Goal: Book appointment/travel/reservation

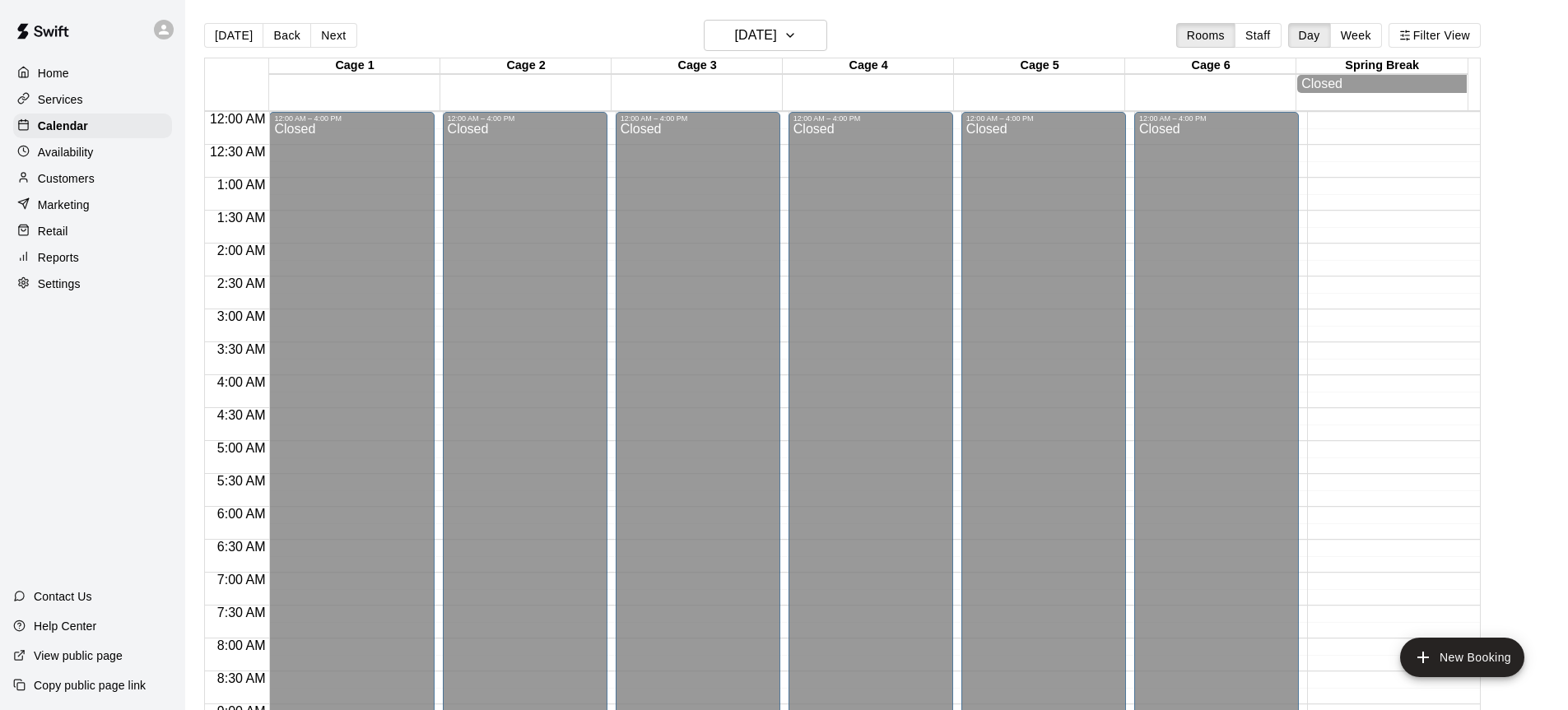
scroll to position [911, 0]
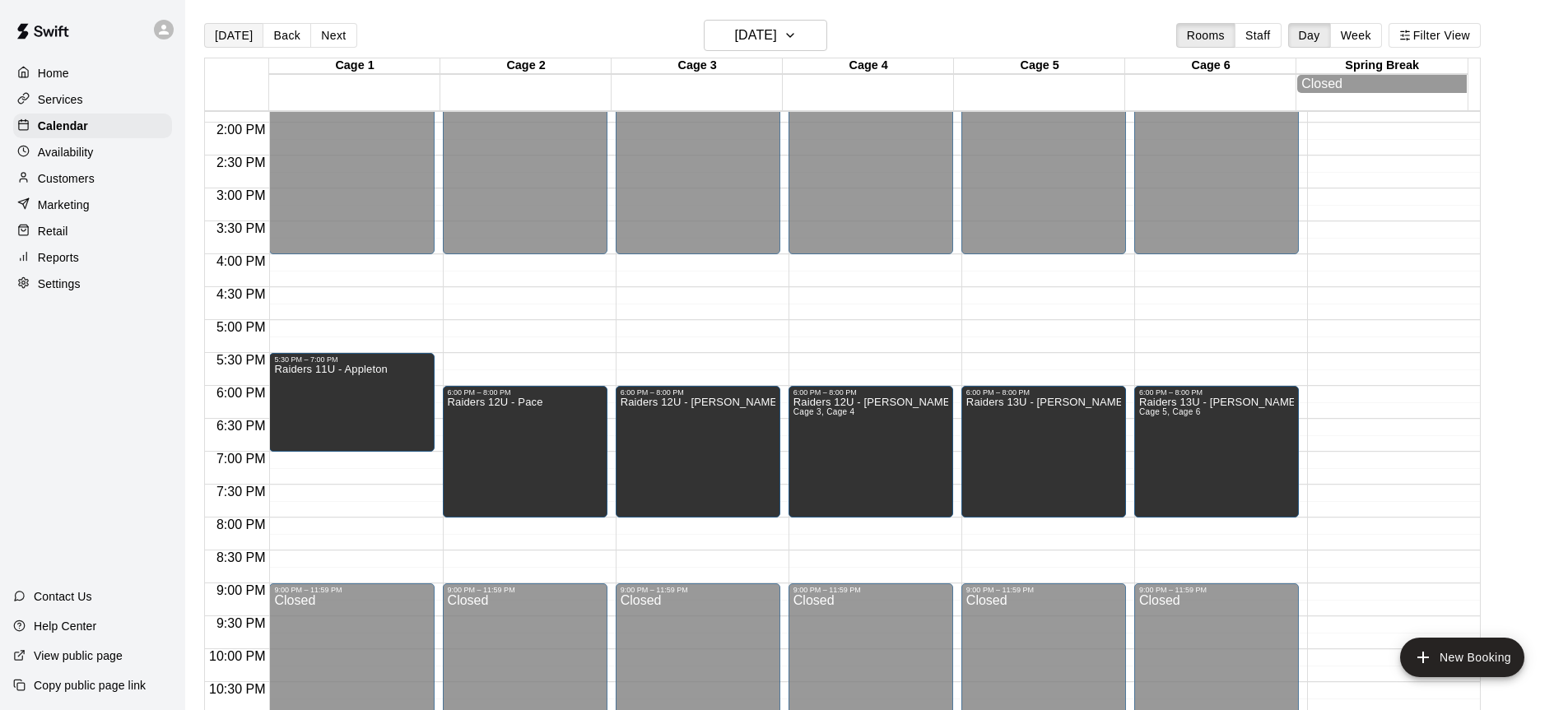
click at [234, 34] on button "[DATE]" at bounding box center [233, 35] width 59 height 25
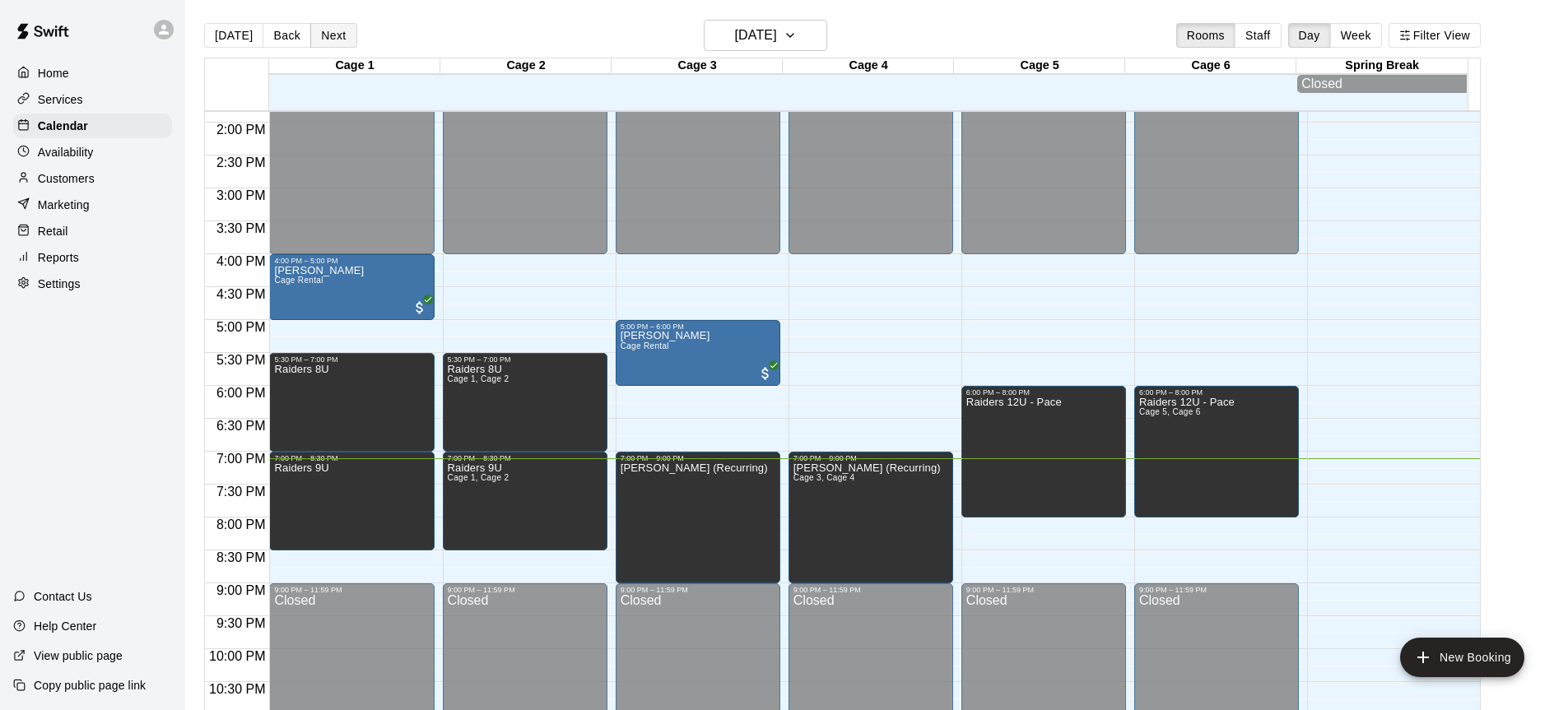
click at [340, 39] on button "Next" at bounding box center [332, 35] width 46 height 25
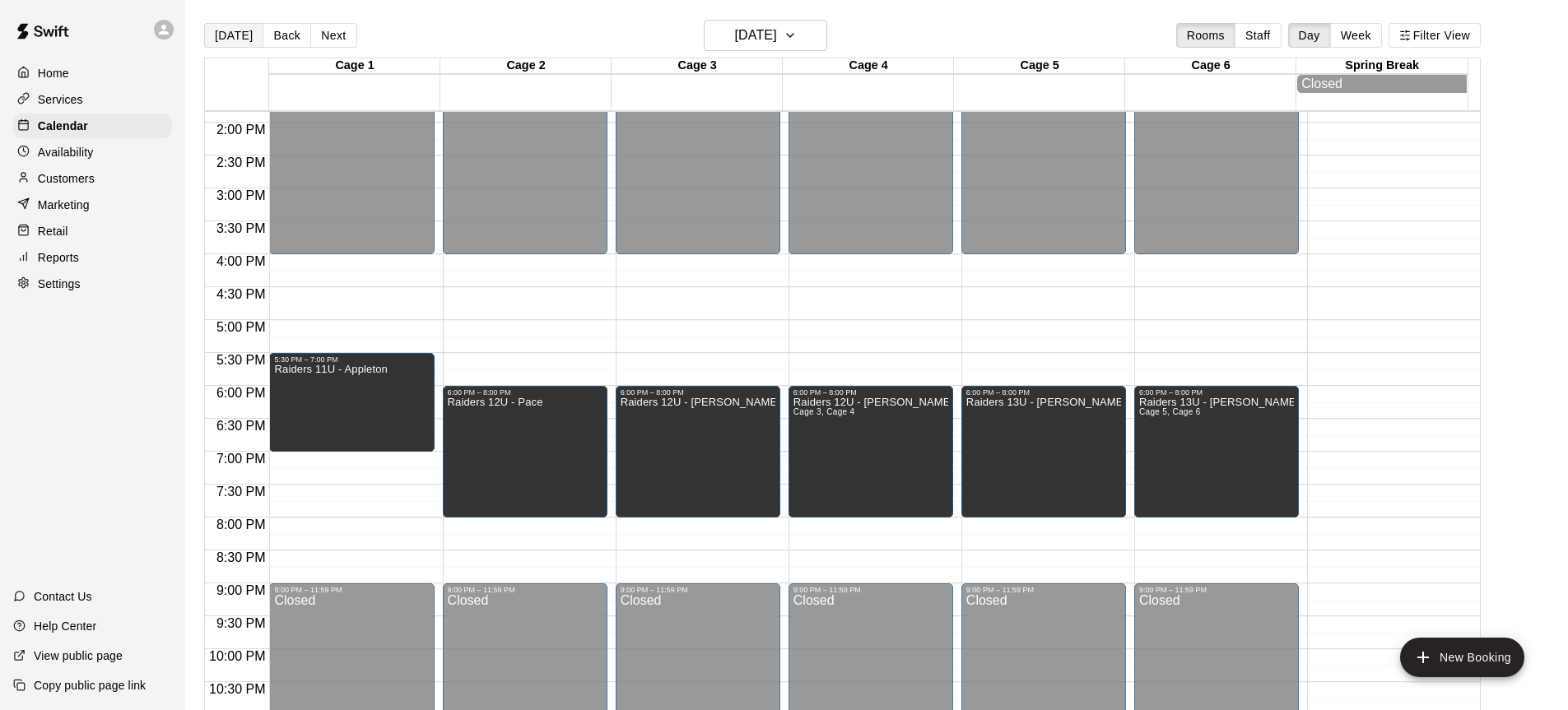
click at [215, 35] on button "[DATE]" at bounding box center [233, 35] width 59 height 25
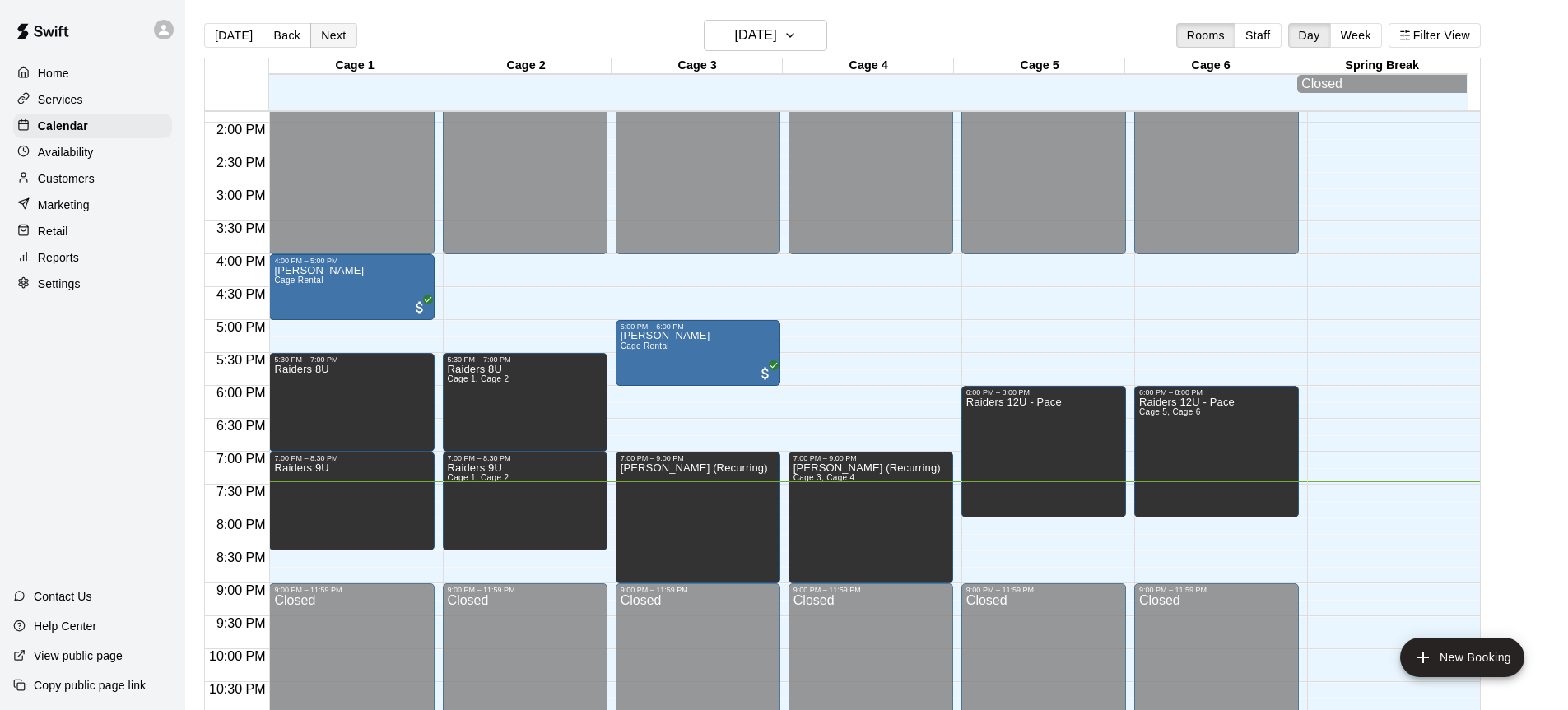
click at [322, 47] on button "Next" at bounding box center [332, 35] width 46 height 25
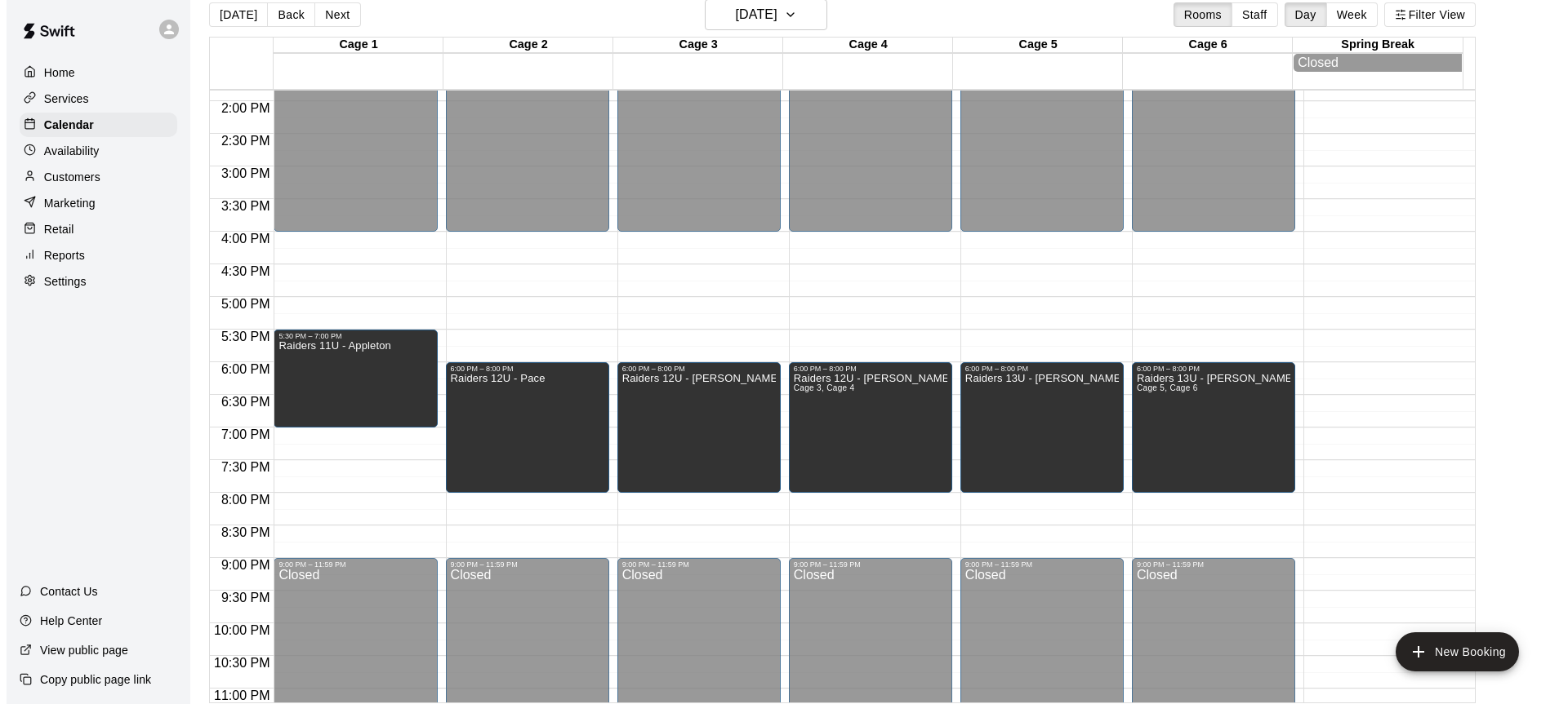
scroll to position [26, 0]
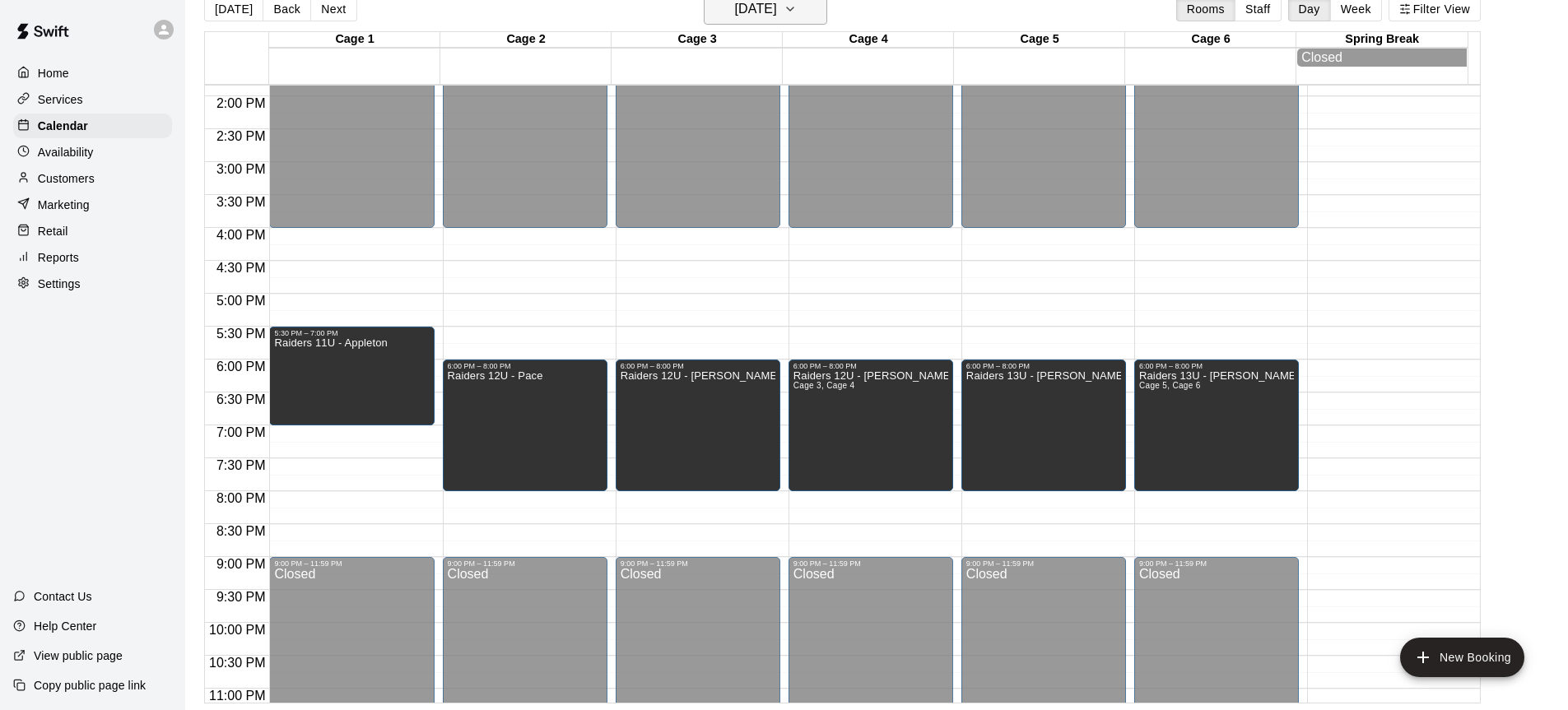
click at [797, 10] on icon "button" at bounding box center [789, 9] width 13 height 20
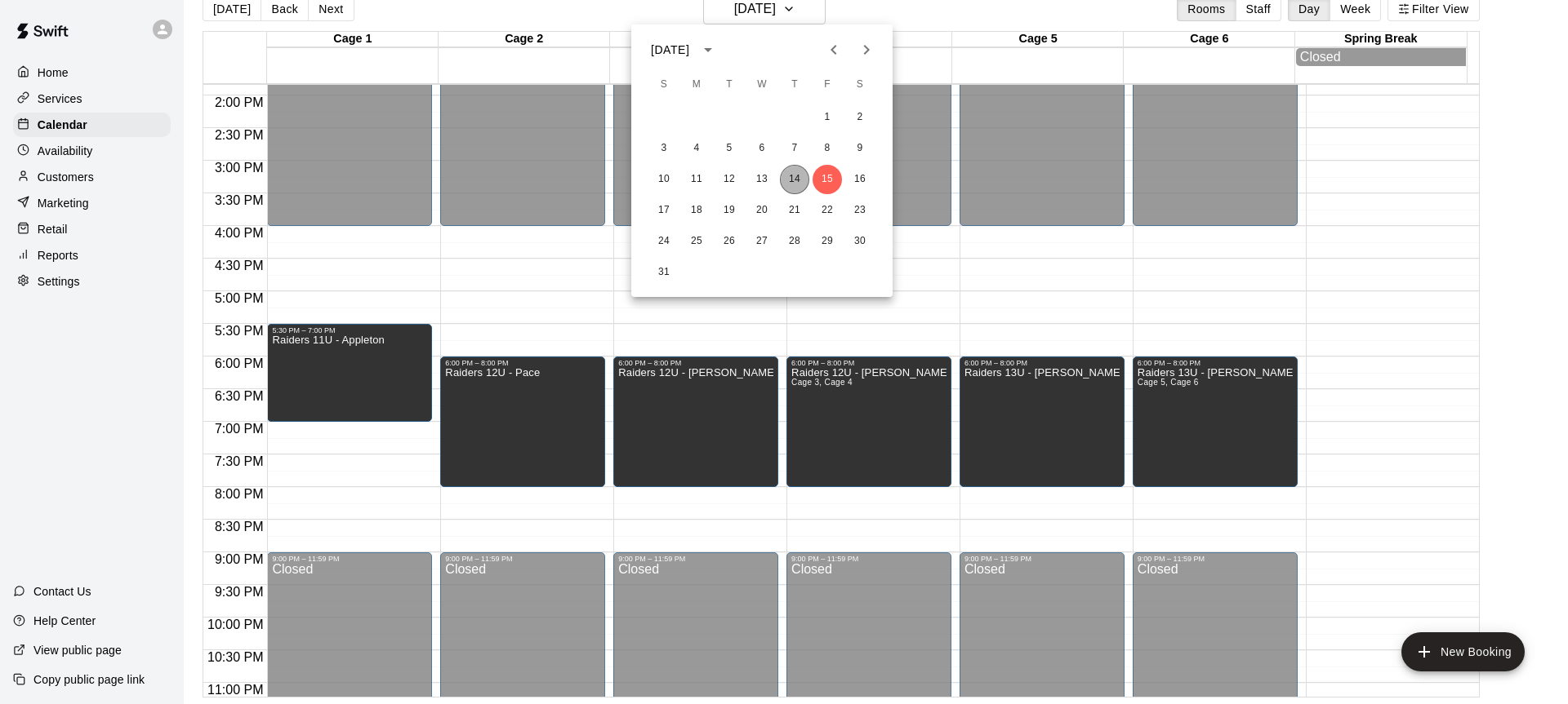
click at [785, 188] on button "14" at bounding box center [795, 180] width 29 height 29
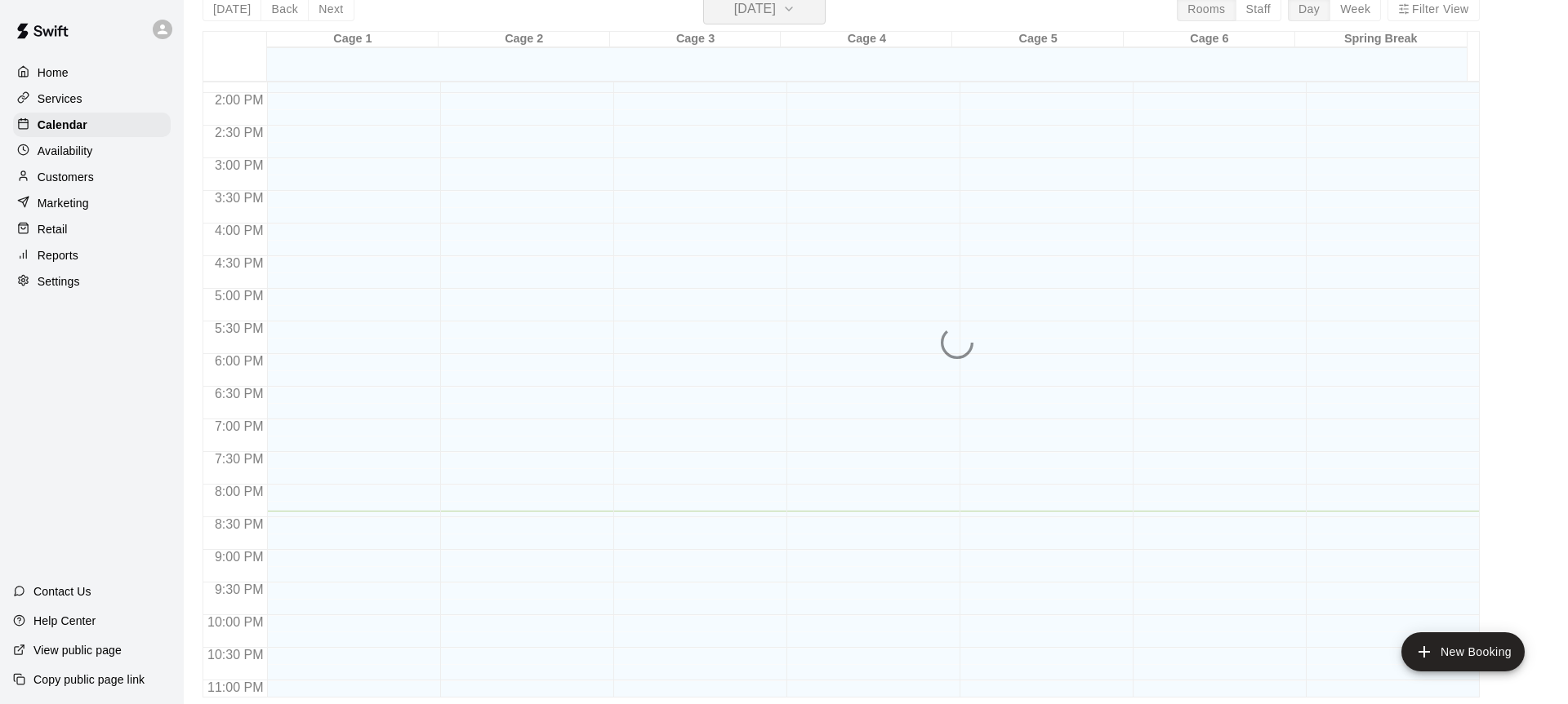
scroll to position [19, 0]
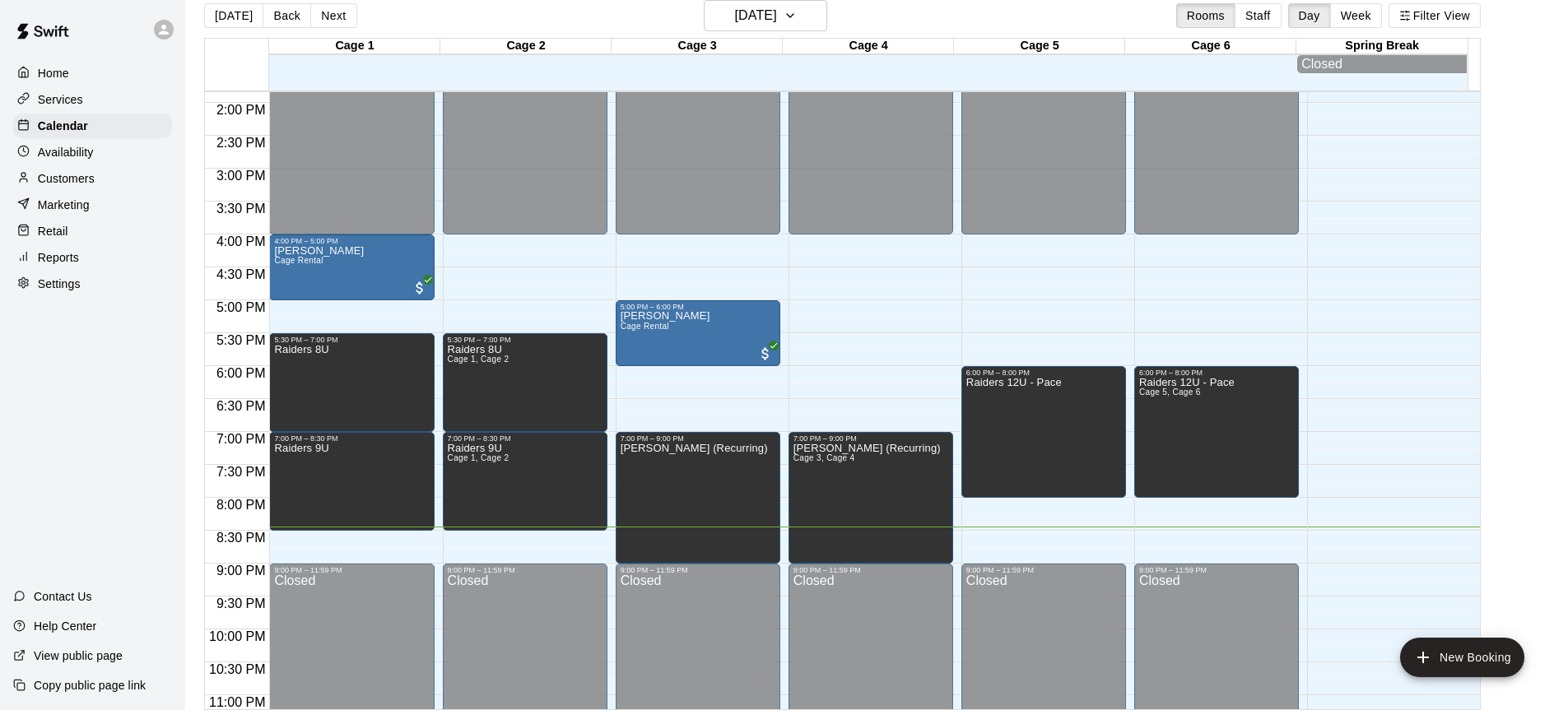
click at [1540, 157] on main "[DATE] Back [DATE][DATE] Rooms Staff Day Week Filter View Cage 1 14 Thu Cage 2 …" at bounding box center [877, 355] width 1370 height 710
click at [327, 16] on button "Next" at bounding box center [332, 15] width 46 height 25
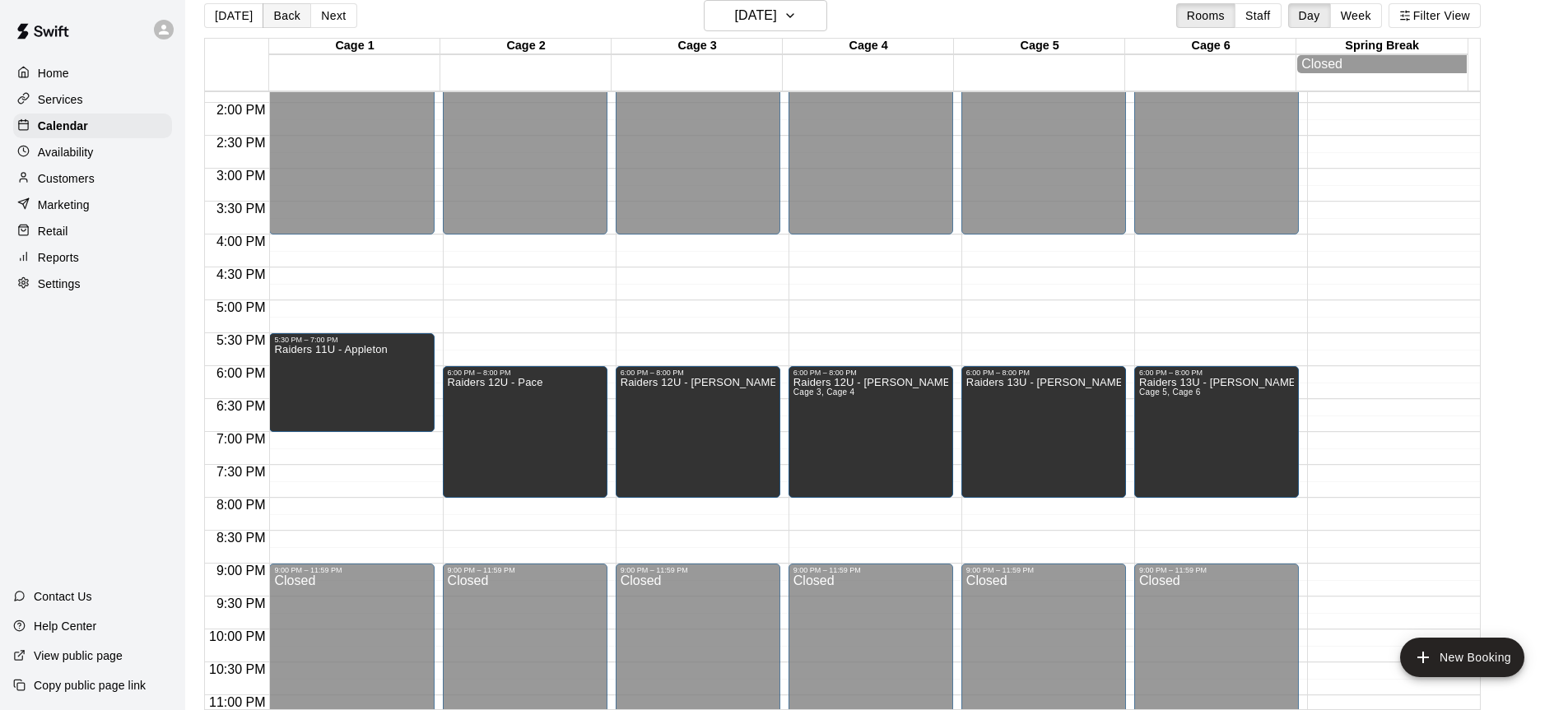
click at [270, 18] on button "Back" at bounding box center [287, 15] width 49 height 25
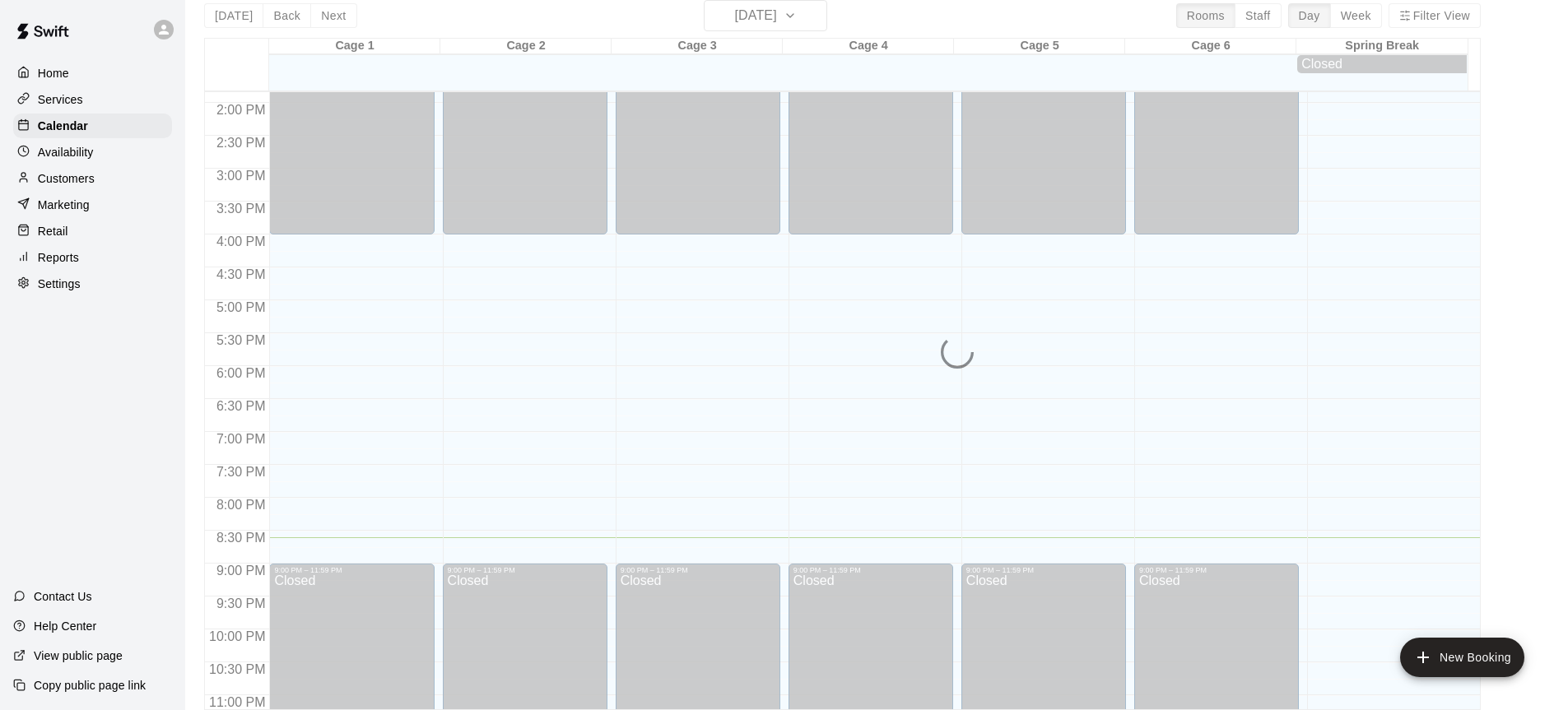
click at [278, 31] on div "[DATE] Back [DATE][DATE] Rooms Staff Day Week Filter View Cage 1 14 Thu Cage 2 …" at bounding box center [842, 355] width 1277 height 710
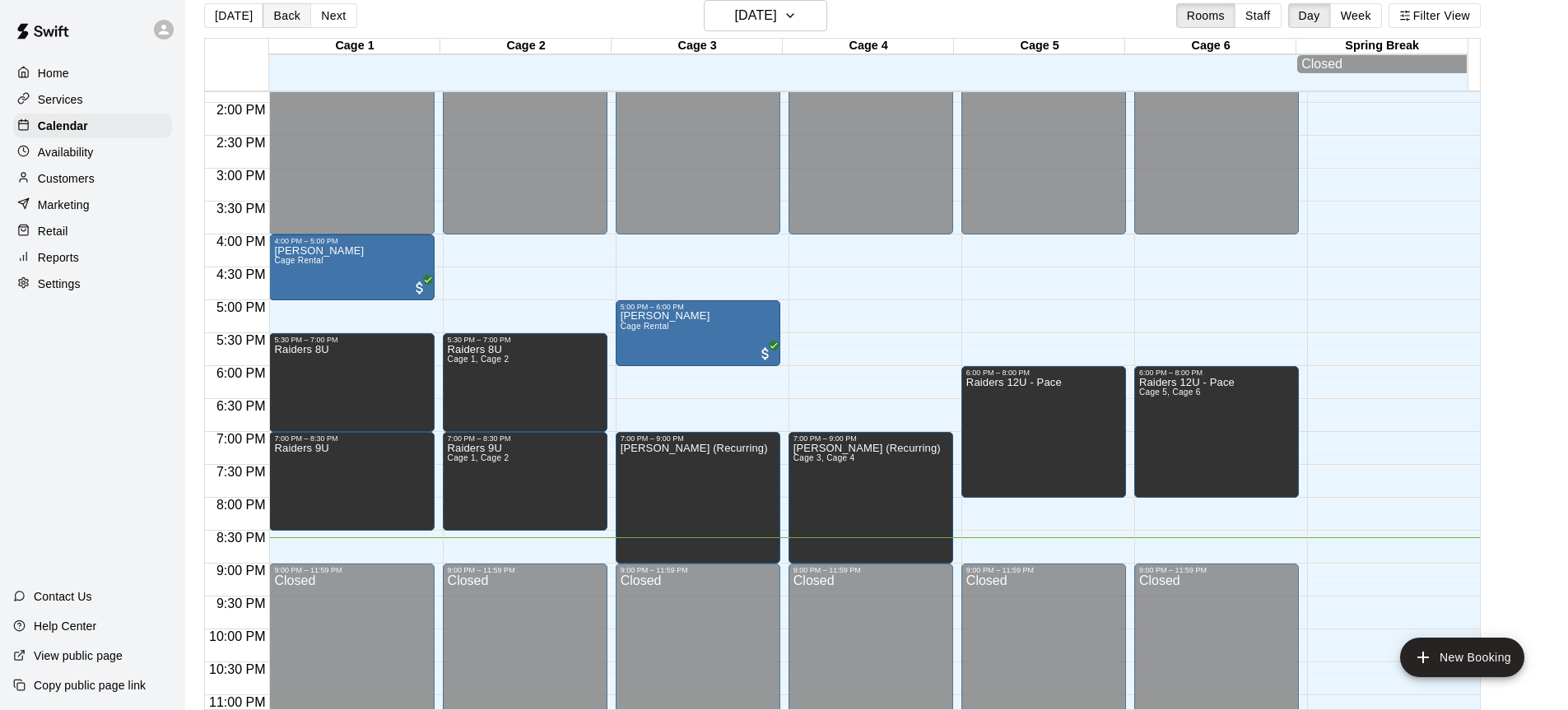
click at [279, 17] on button "Back" at bounding box center [287, 15] width 49 height 25
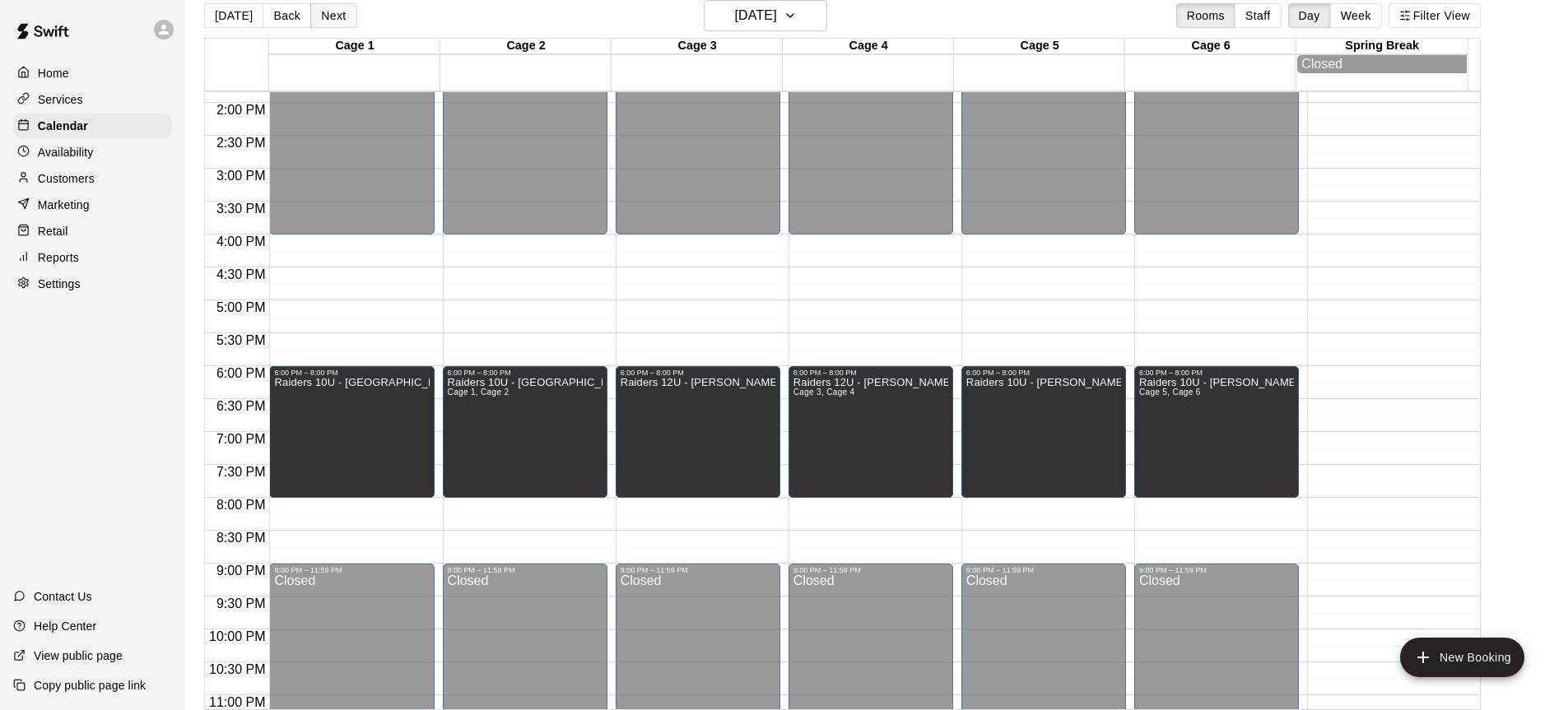
click at [325, 24] on button "Next" at bounding box center [332, 15] width 46 height 25
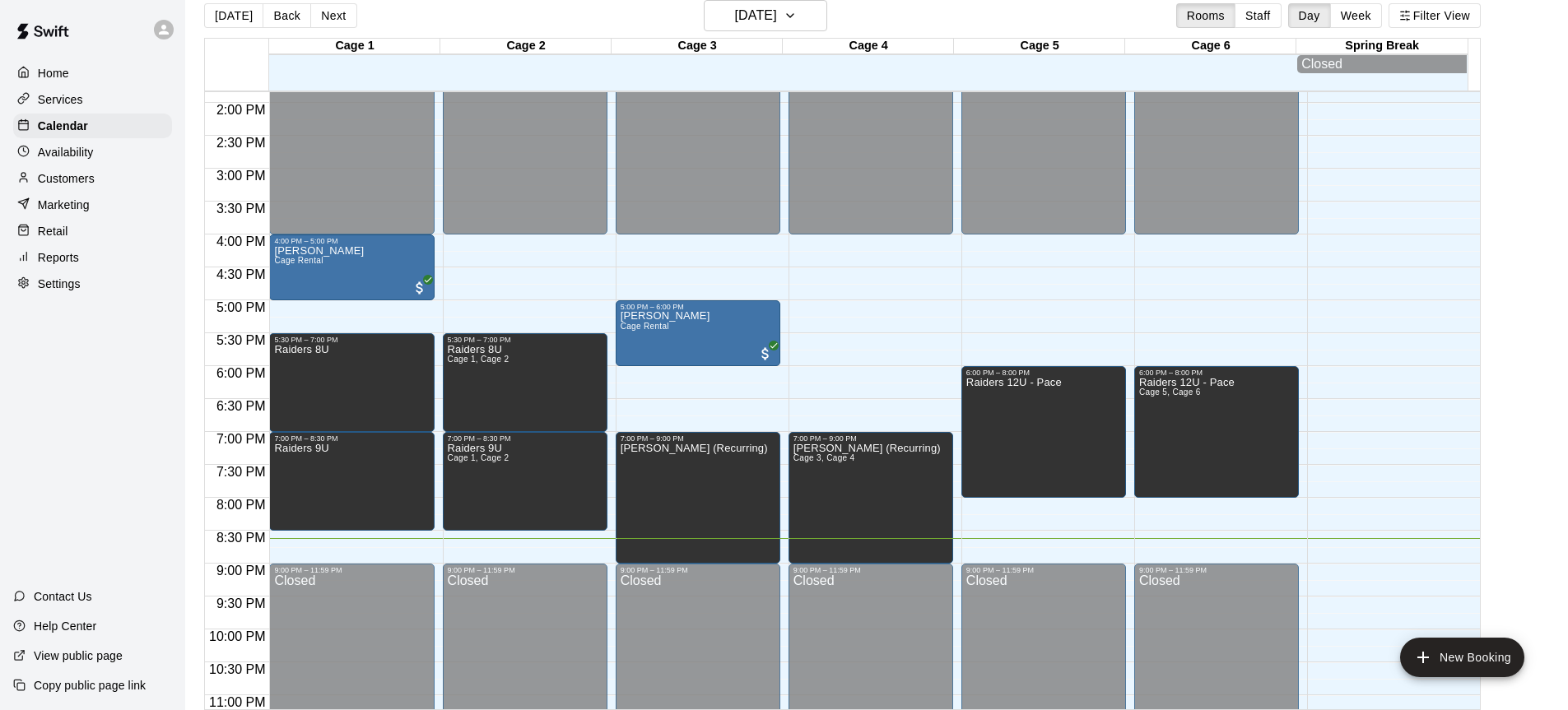
click at [323, 47] on div "Cage 1" at bounding box center [354, 46] width 172 height 16
click at [313, 6] on button "Next" at bounding box center [332, 15] width 46 height 25
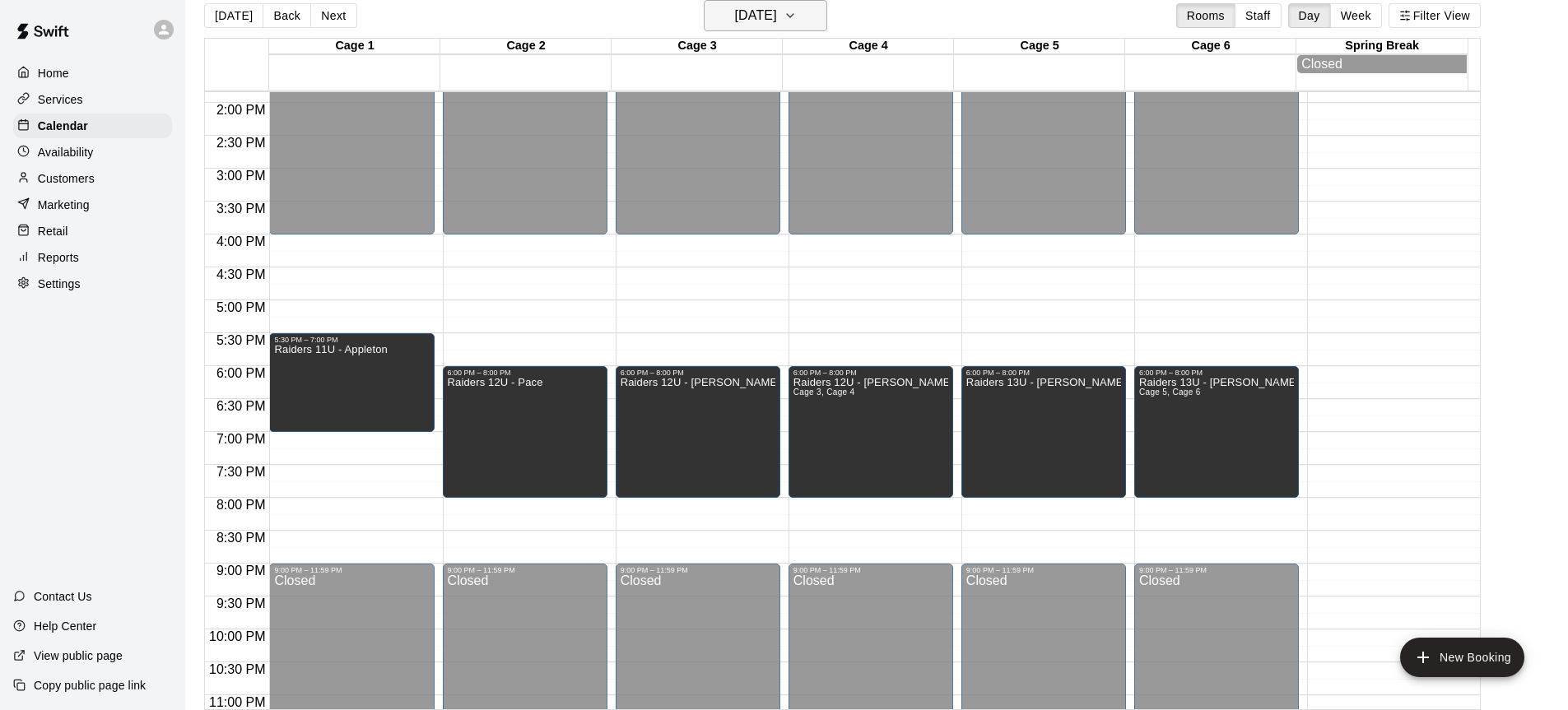
click at [777, 18] on h6 "[DATE]" at bounding box center [756, 16] width 42 height 24
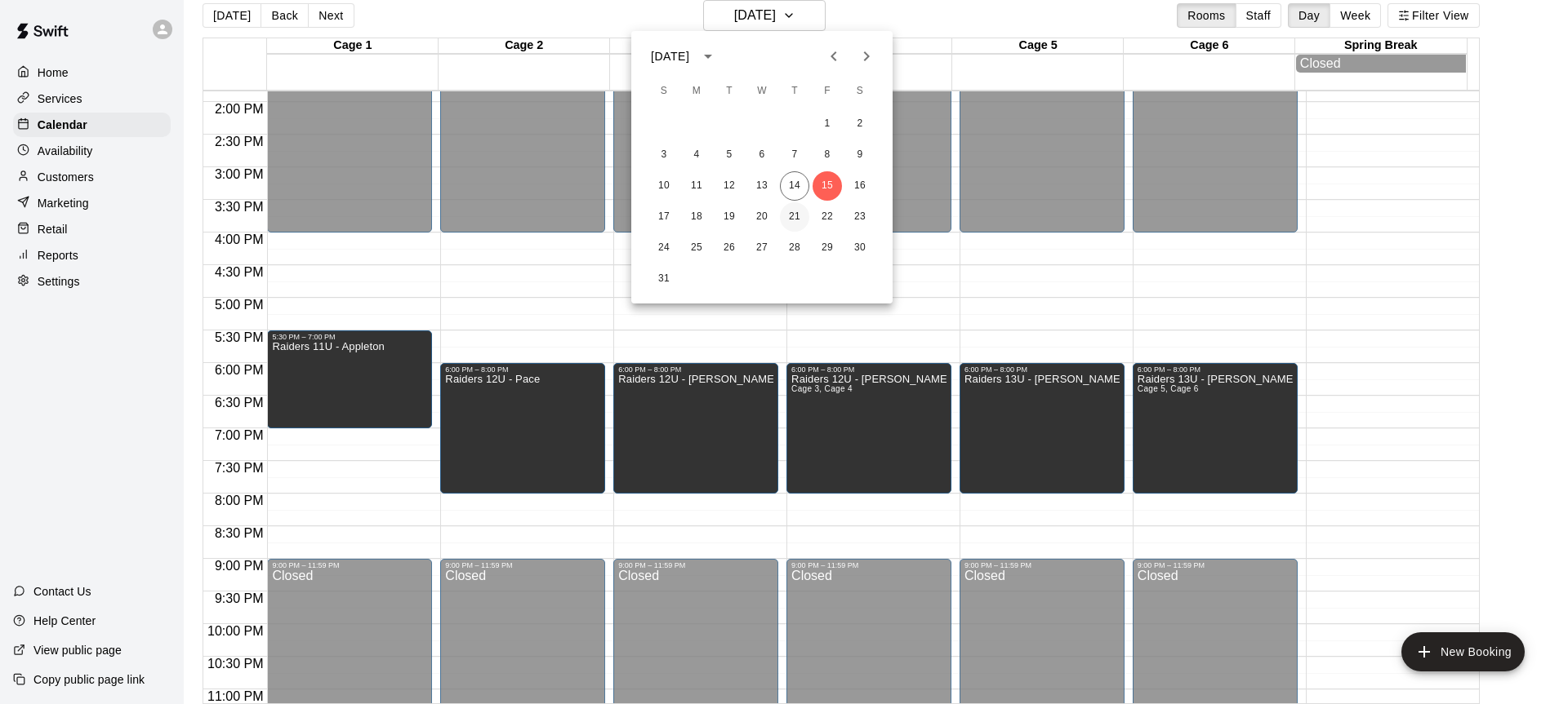
click at [794, 217] on button "21" at bounding box center [795, 217] width 29 height 29
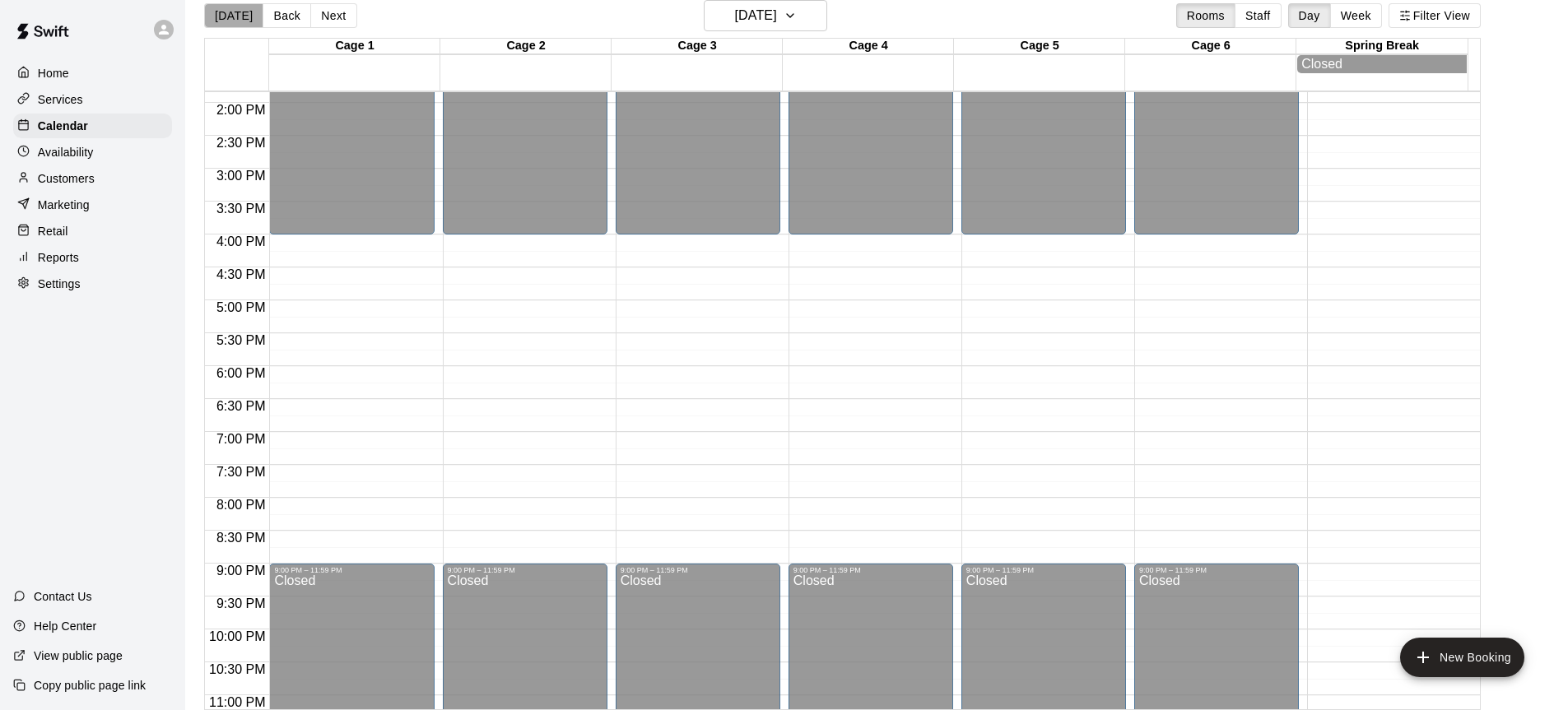
click at [249, 20] on button "[DATE]" at bounding box center [233, 15] width 59 height 25
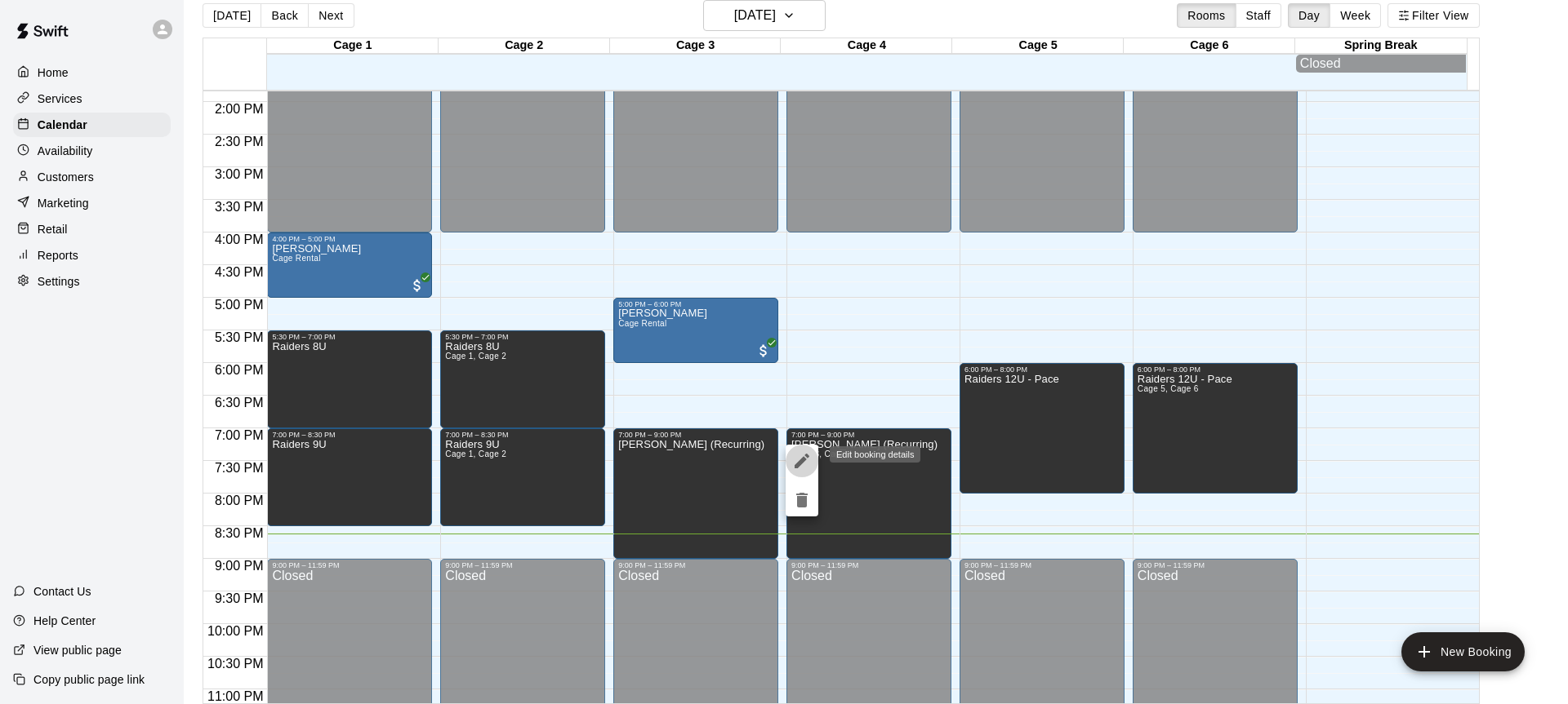
click at [806, 465] on icon "edit" at bounding box center [802, 461] width 19 height 19
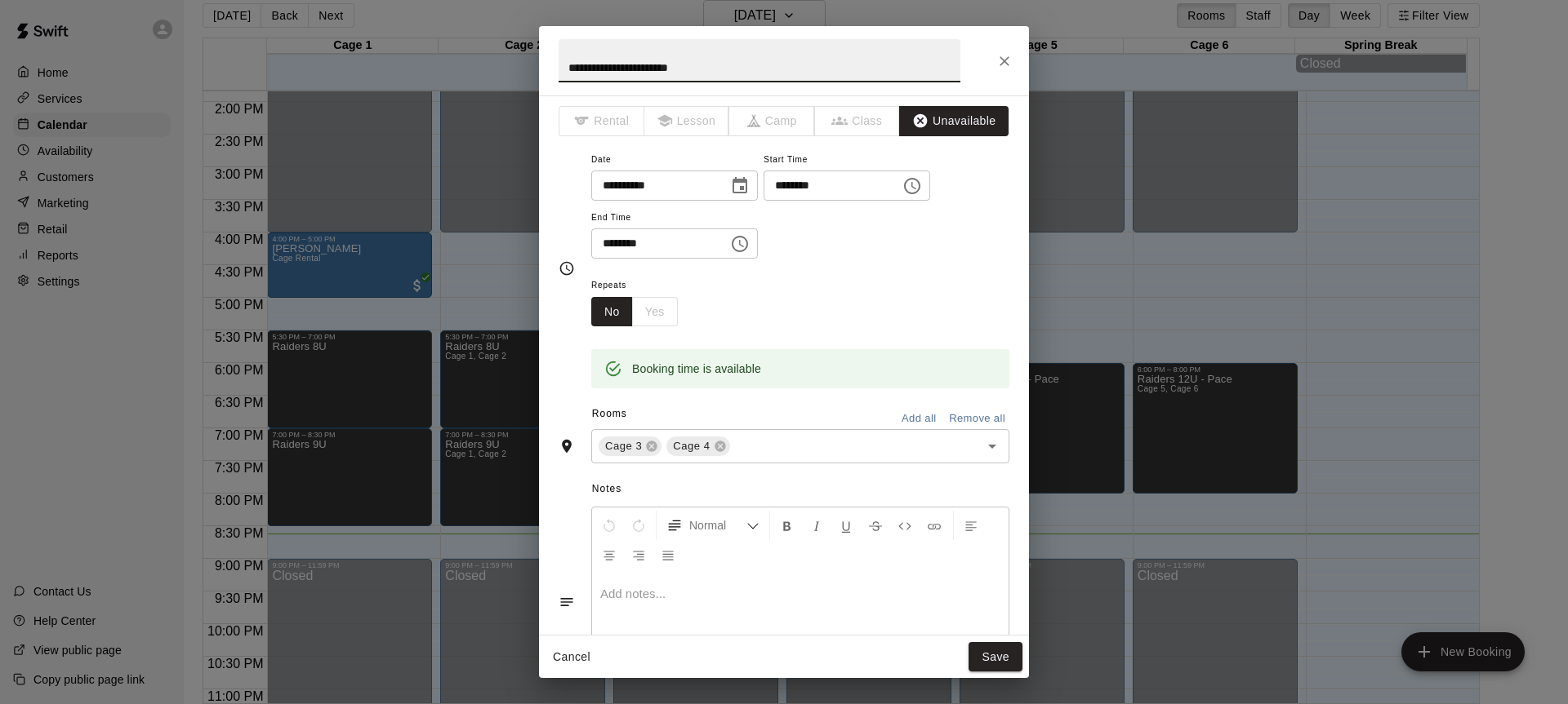
scroll to position [0, 0]
click at [750, 192] on icon "Choose date, selected date is Aug 14, 2025" at bounding box center [739, 190] width 19 height 19
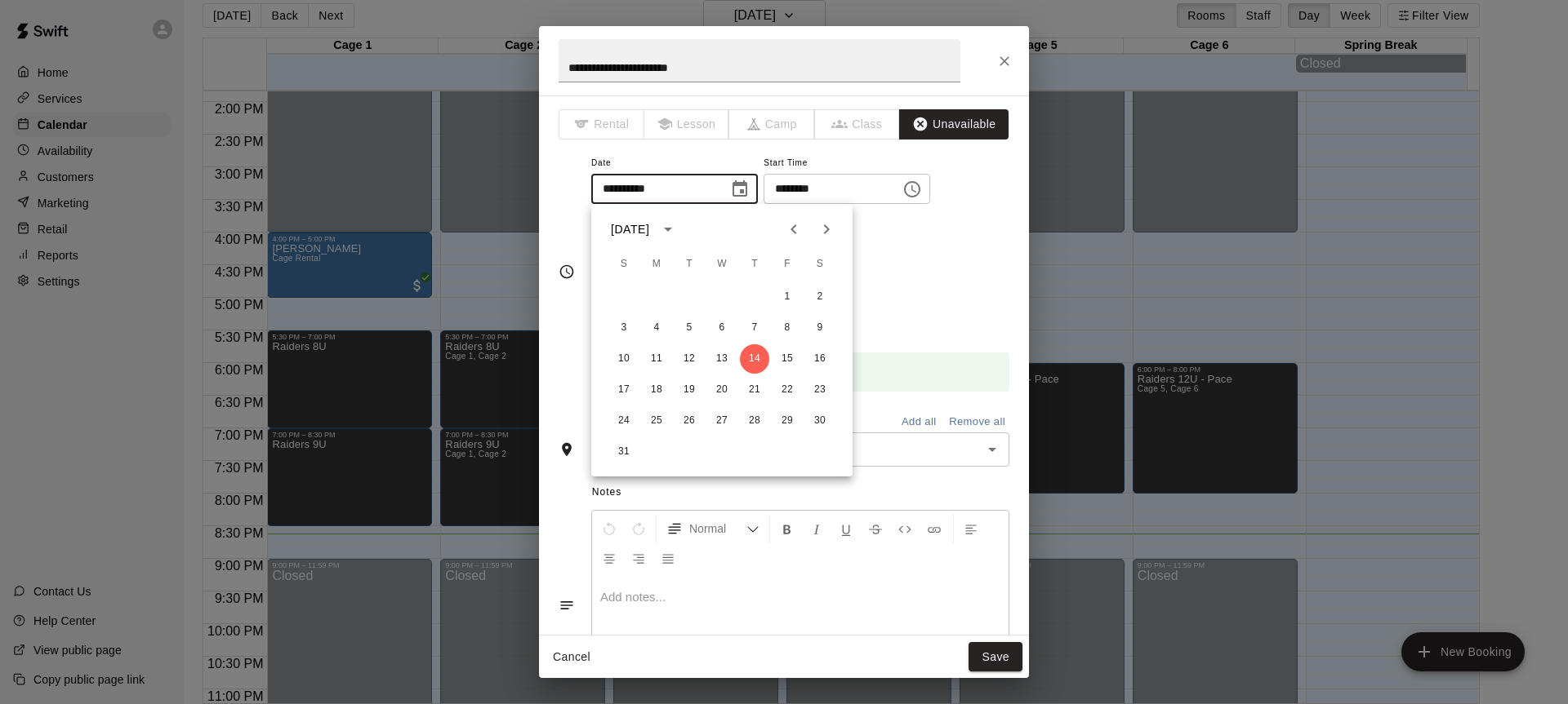
click at [948, 239] on div "**********" at bounding box center [801, 207] width 418 height 110
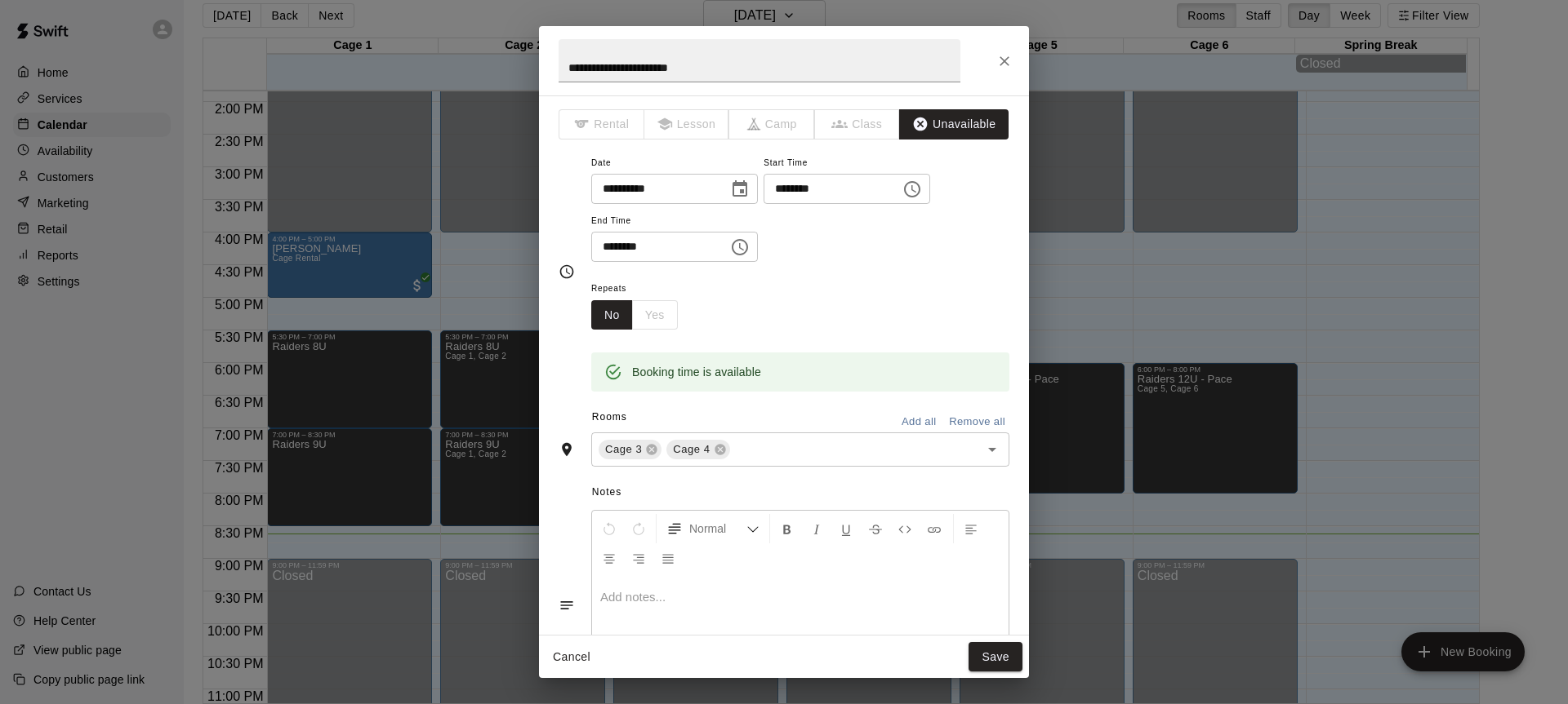
click at [661, 315] on div "No Yes" at bounding box center [634, 315] width 87 height 30
click at [999, 58] on icon "Close" at bounding box center [1004, 61] width 17 height 17
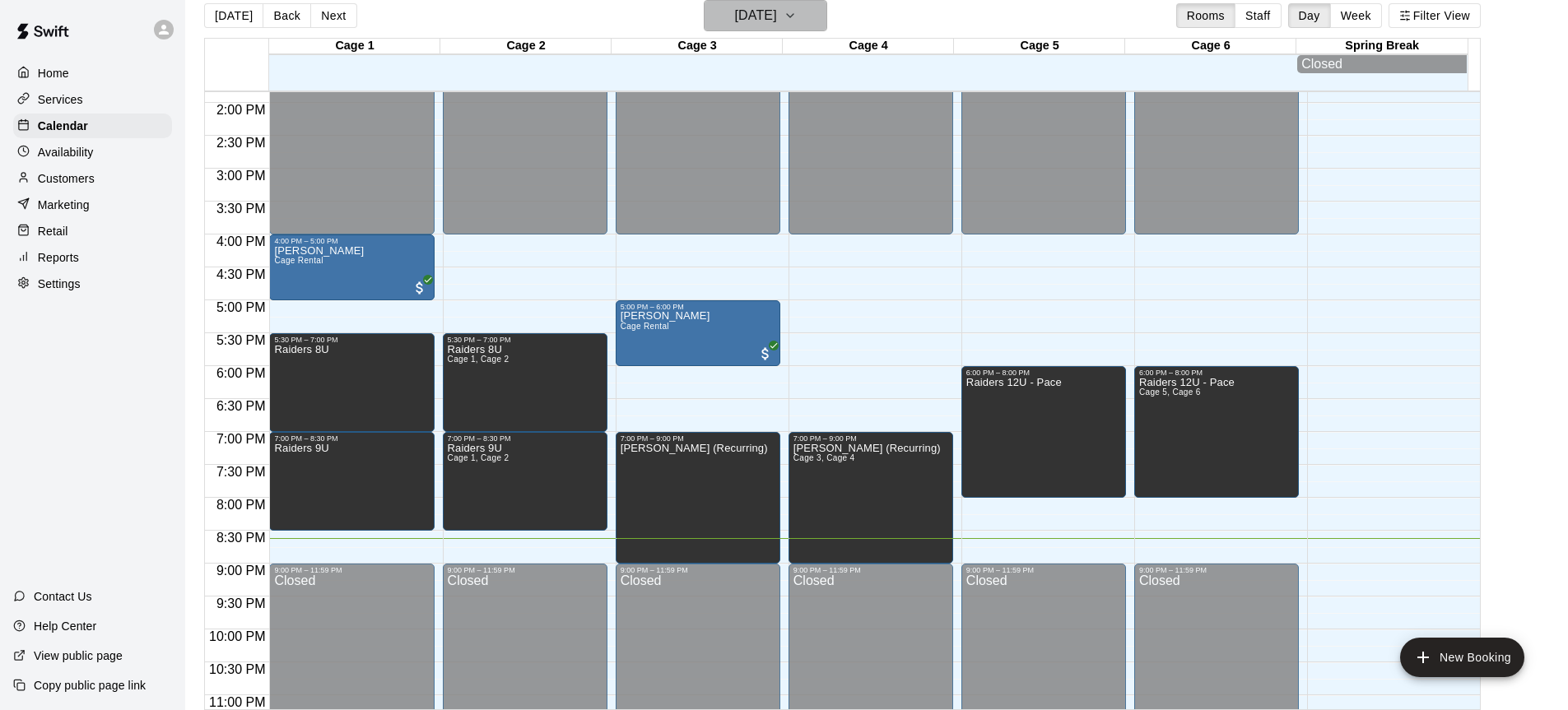
click at [771, 18] on h6 "[DATE]" at bounding box center [756, 16] width 42 height 24
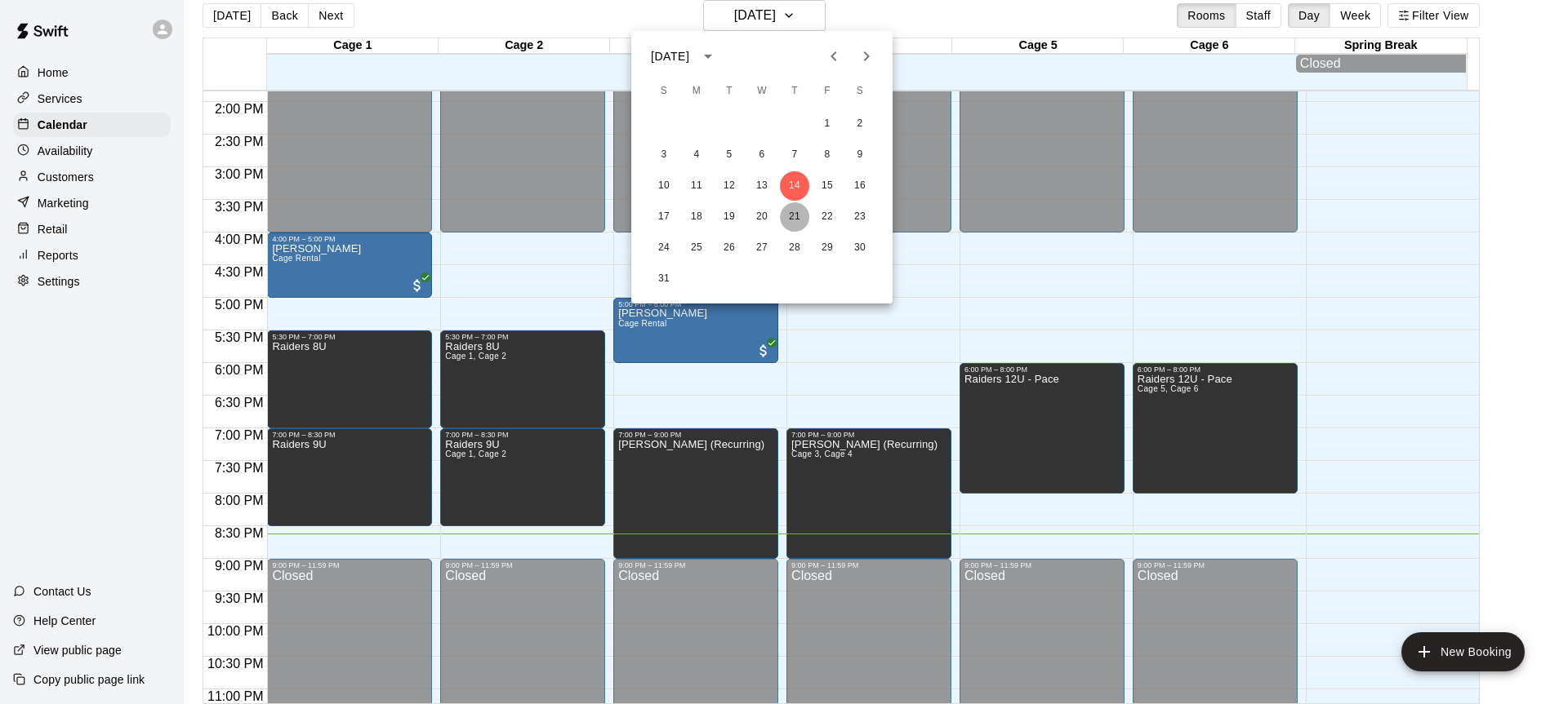
click at [801, 210] on button "21" at bounding box center [795, 217] width 29 height 29
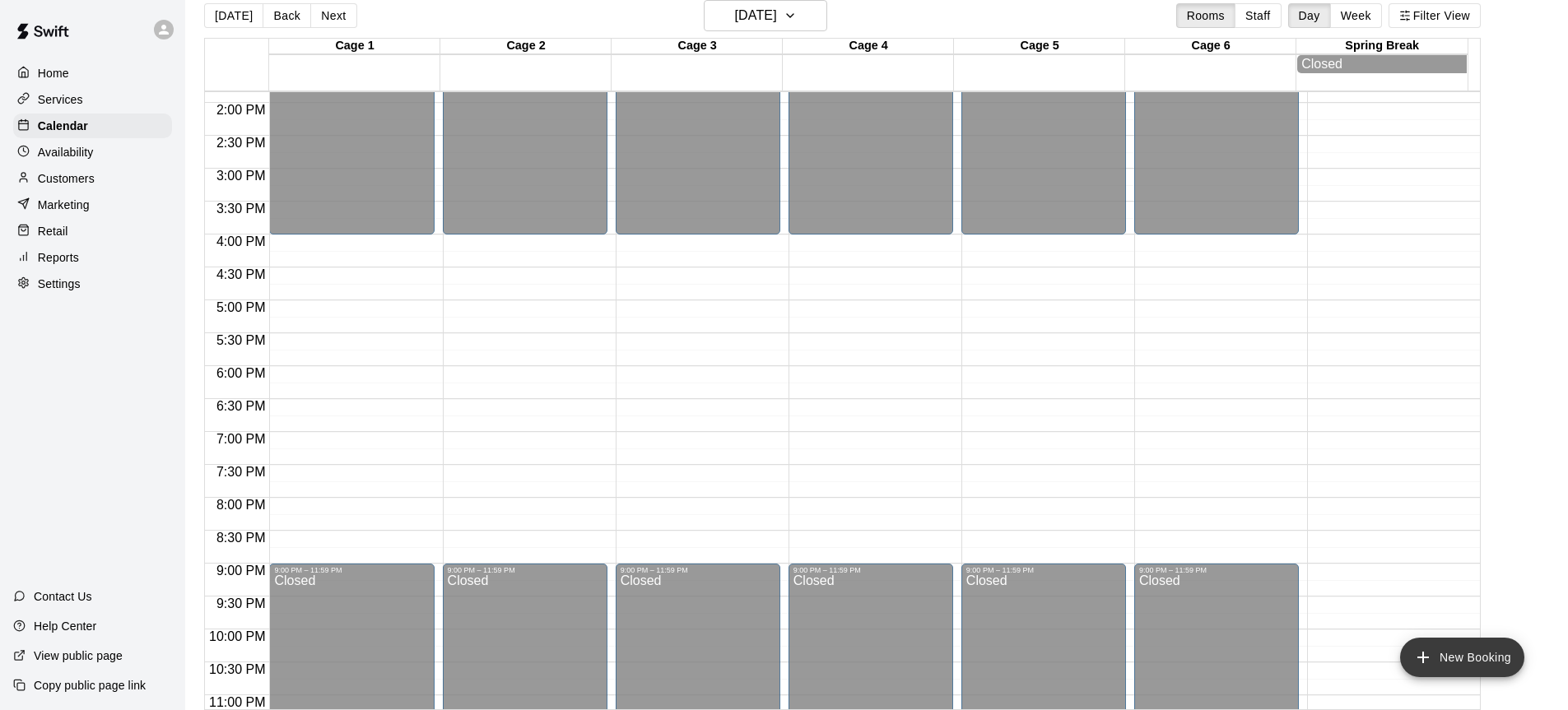
click at [1473, 664] on button "New Booking" at bounding box center [1462, 658] width 125 height 39
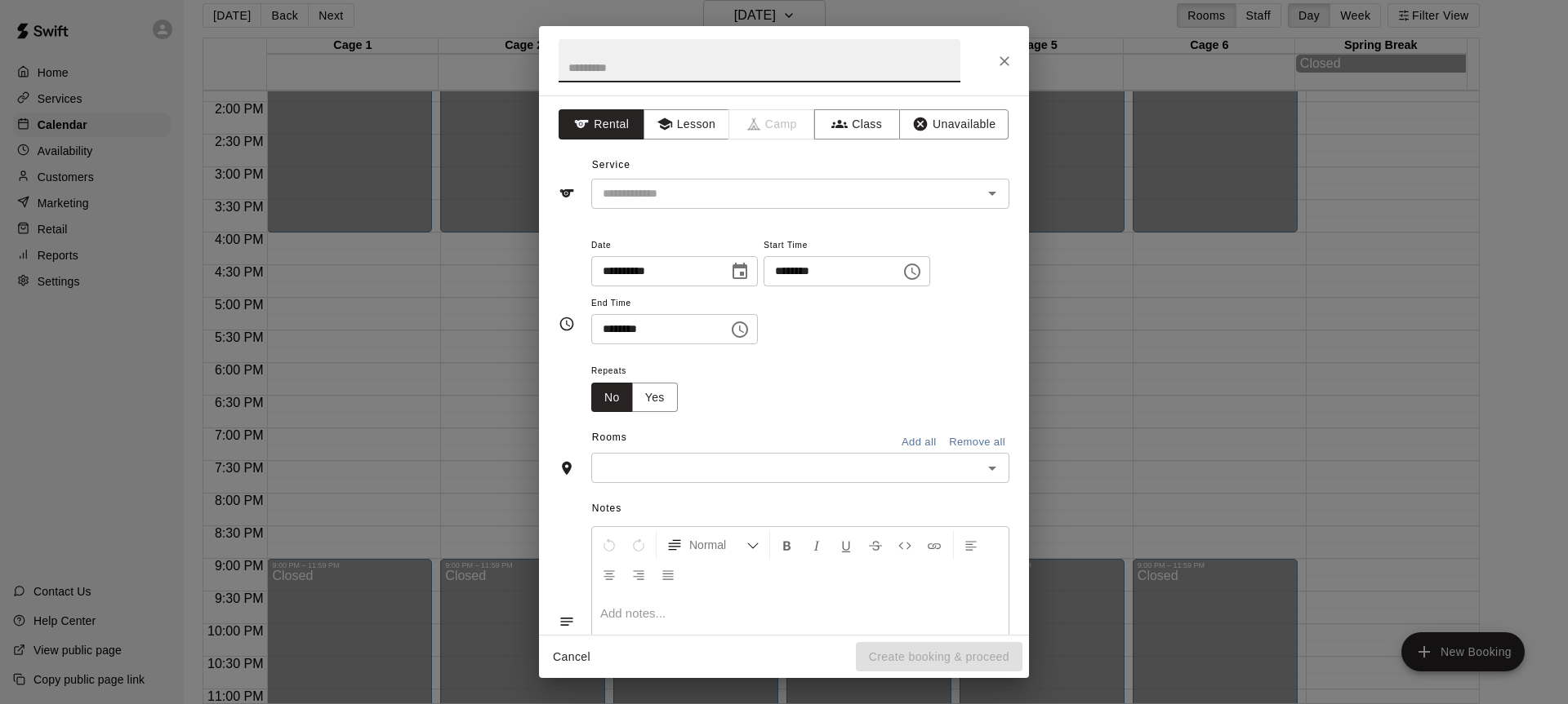
click at [750, 270] on icon "Choose date, selected date is Aug 21, 2025" at bounding box center [739, 271] width 19 height 19
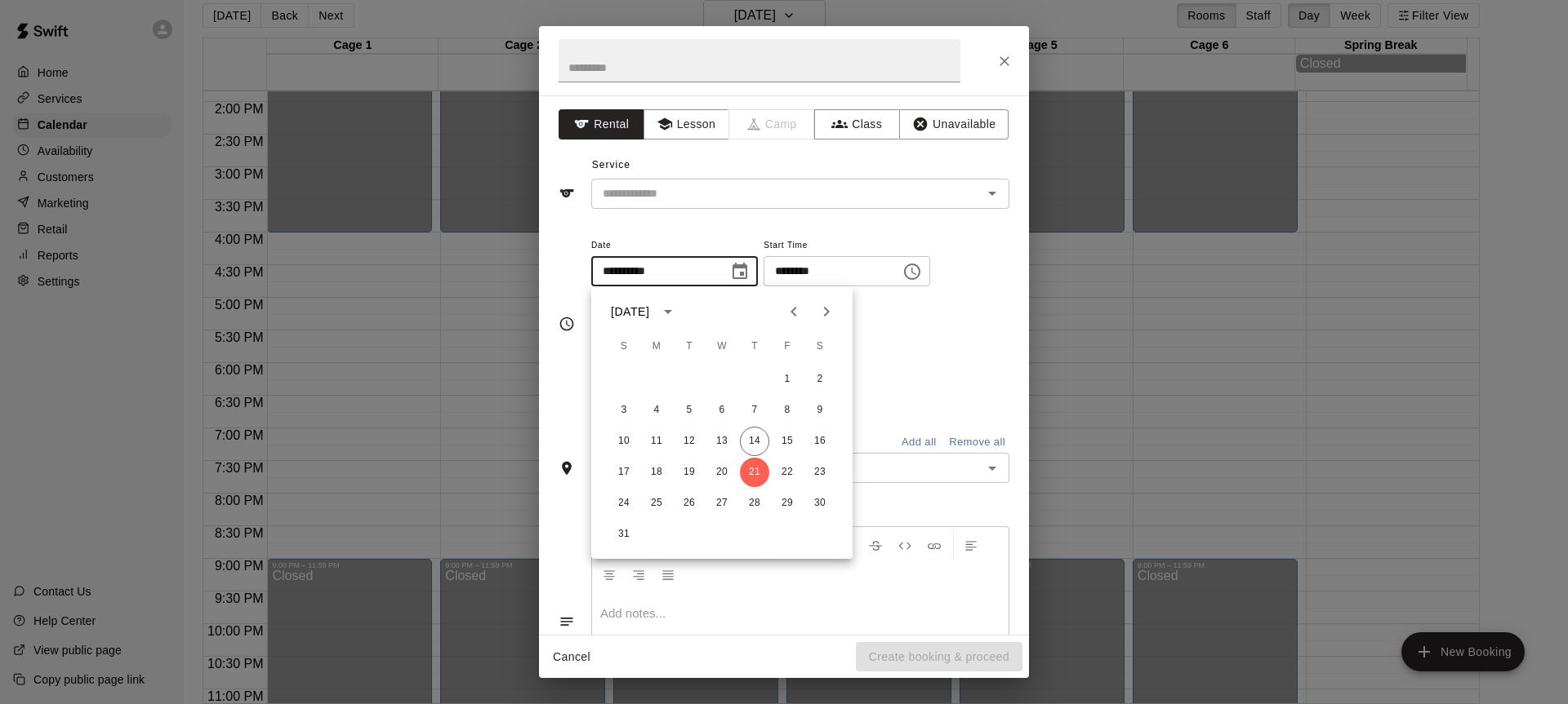
drag, startPoint x: 944, startPoint y: 377, endPoint x: 933, endPoint y: 338, distance: 40.5
click at [945, 370] on div "Repeats No Yes" at bounding box center [801, 386] width 418 height 52
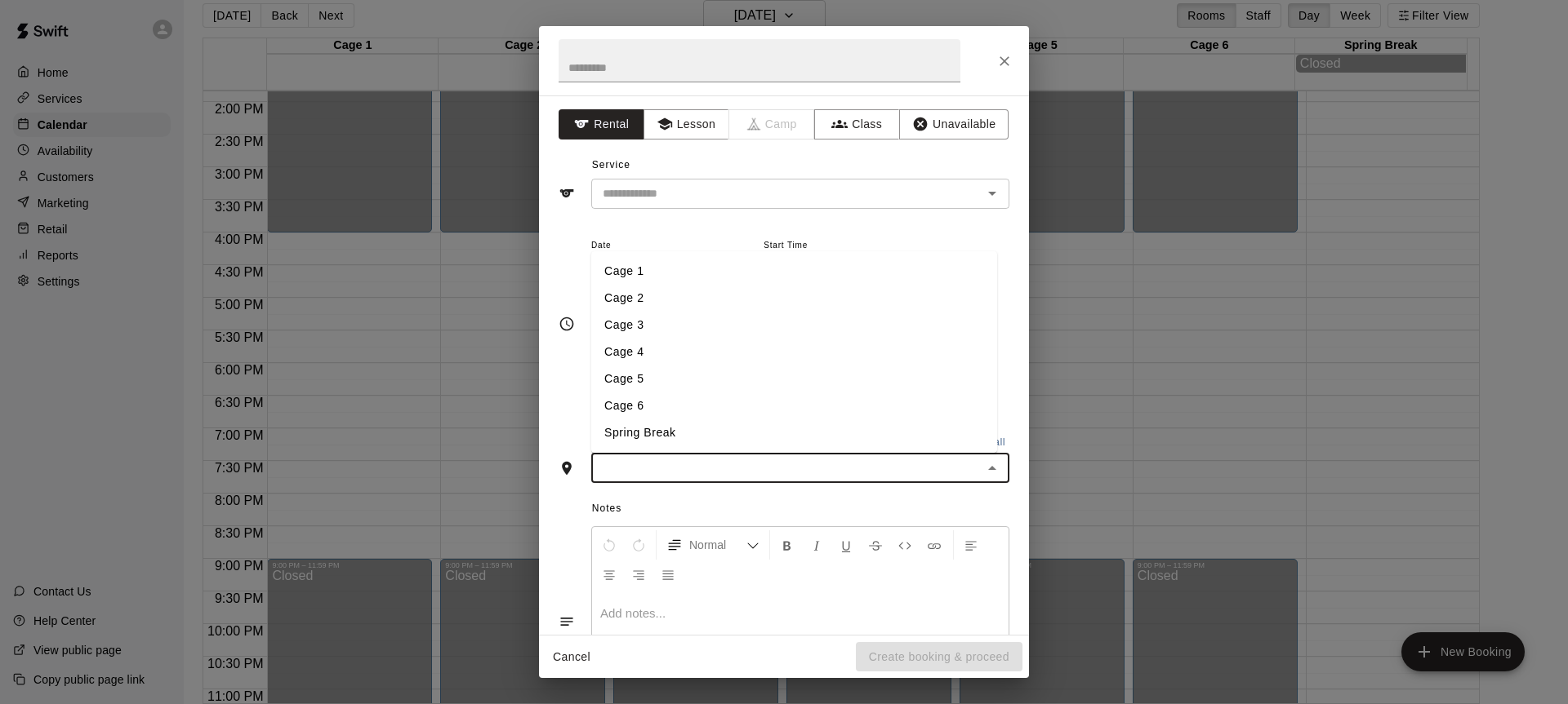
click at [726, 468] on input "text" at bounding box center [787, 468] width 381 height 20
click at [646, 323] on li "Cage 3" at bounding box center [794, 326] width 406 height 27
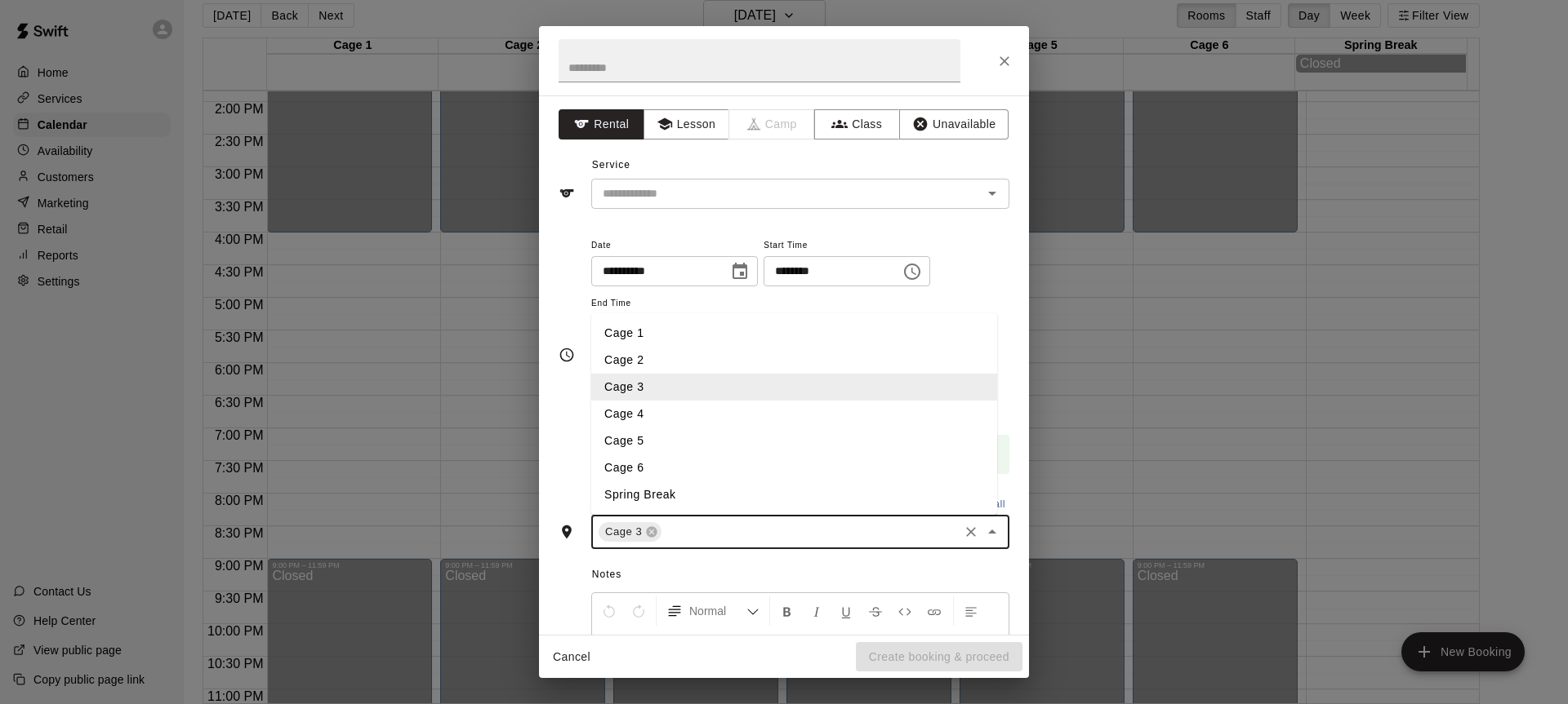
click at [715, 541] on input "text" at bounding box center [809, 532] width 293 height 20
click at [653, 415] on li "Cage 4" at bounding box center [794, 414] width 406 height 27
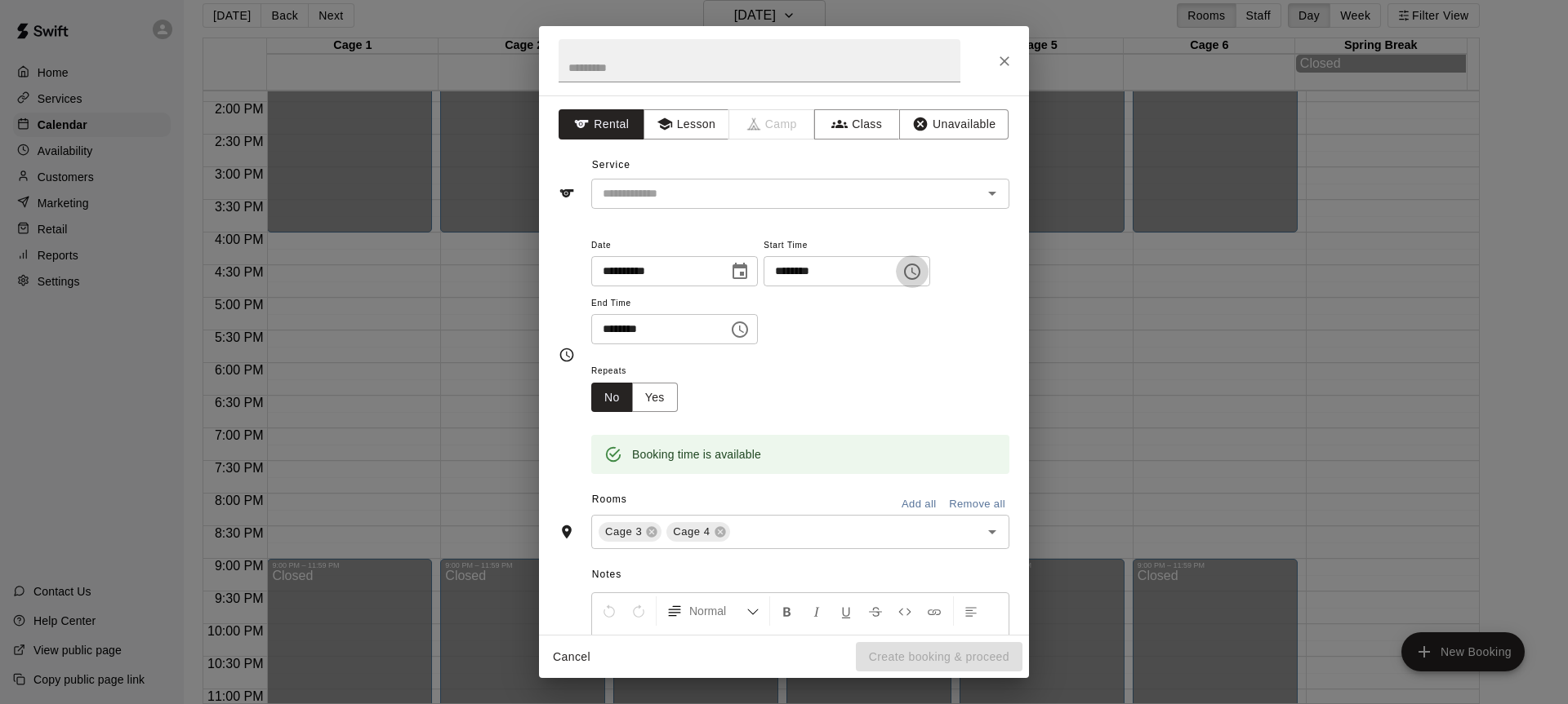
click at [922, 266] on icon "Choose time, selected time is 8:00 PM" at bounding box center [912, 271] width 19 height 19
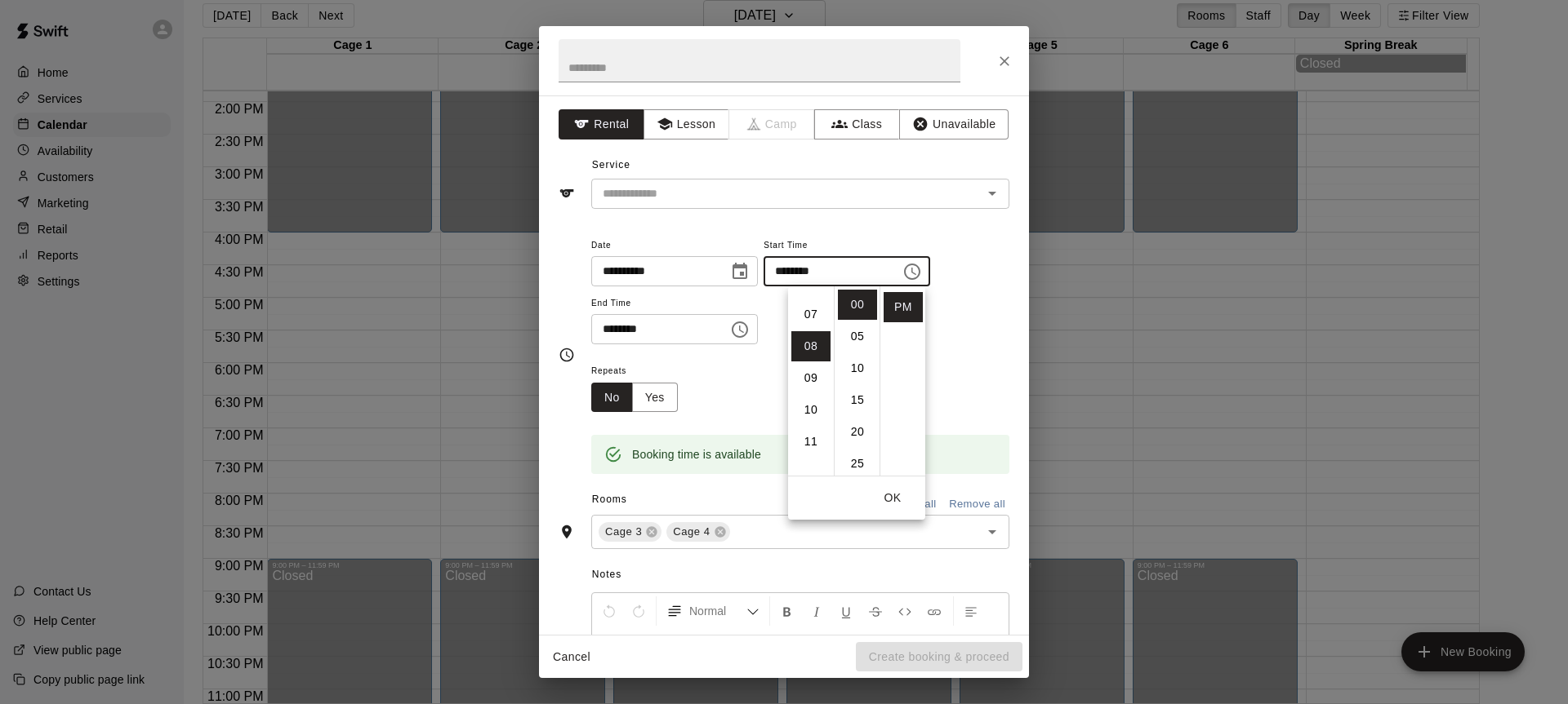
scroll to position [173, 0]
drag, startPoint x: 801, startPoint y: 348, endPoint x: 750, endPoint y: 342, distance: 51.4
click at [798, 348] on li "07" at bounding box center [810, 354] width 39 height 30
type input "********"
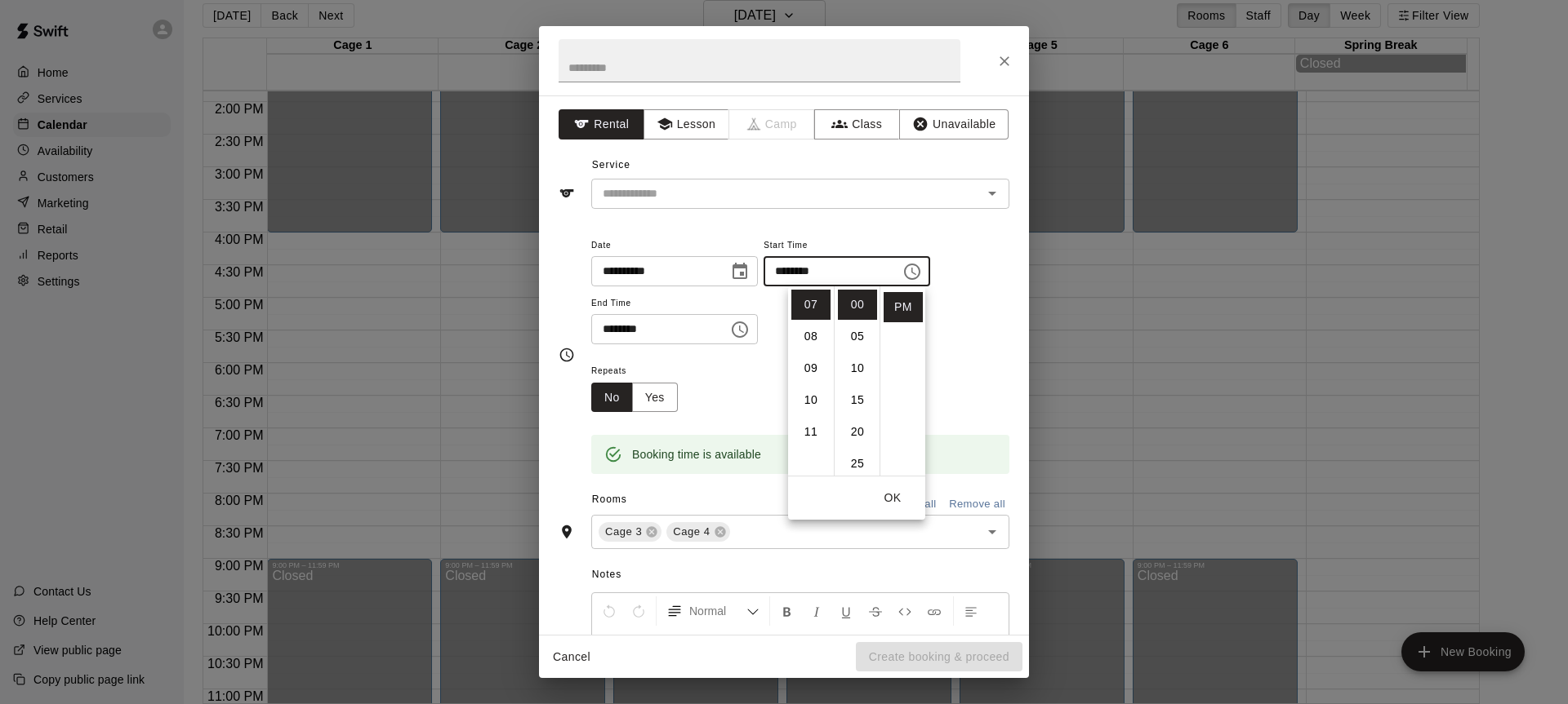
click at [750, 329] on icon "Choose time, selected time is 8:30 PM" at bounding box center [739, 330] width 19 height 19
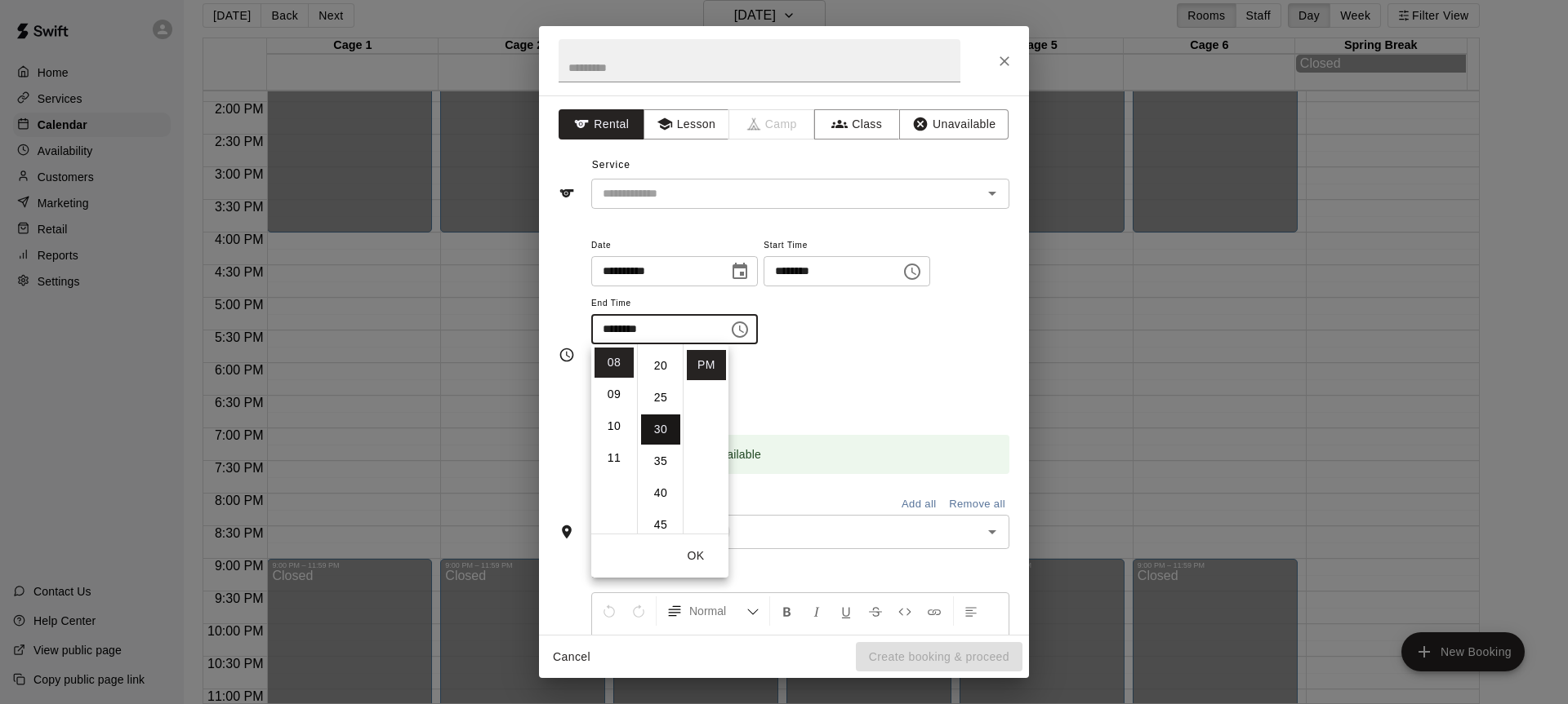
scroll to position [0, 0]
click at [650, 355] on li "00" at bounding box center [660, 363] width 39 height 30
click at [618, 474] on li "09" at bounding box center [614, 475] width 39 height 30
type input "********"
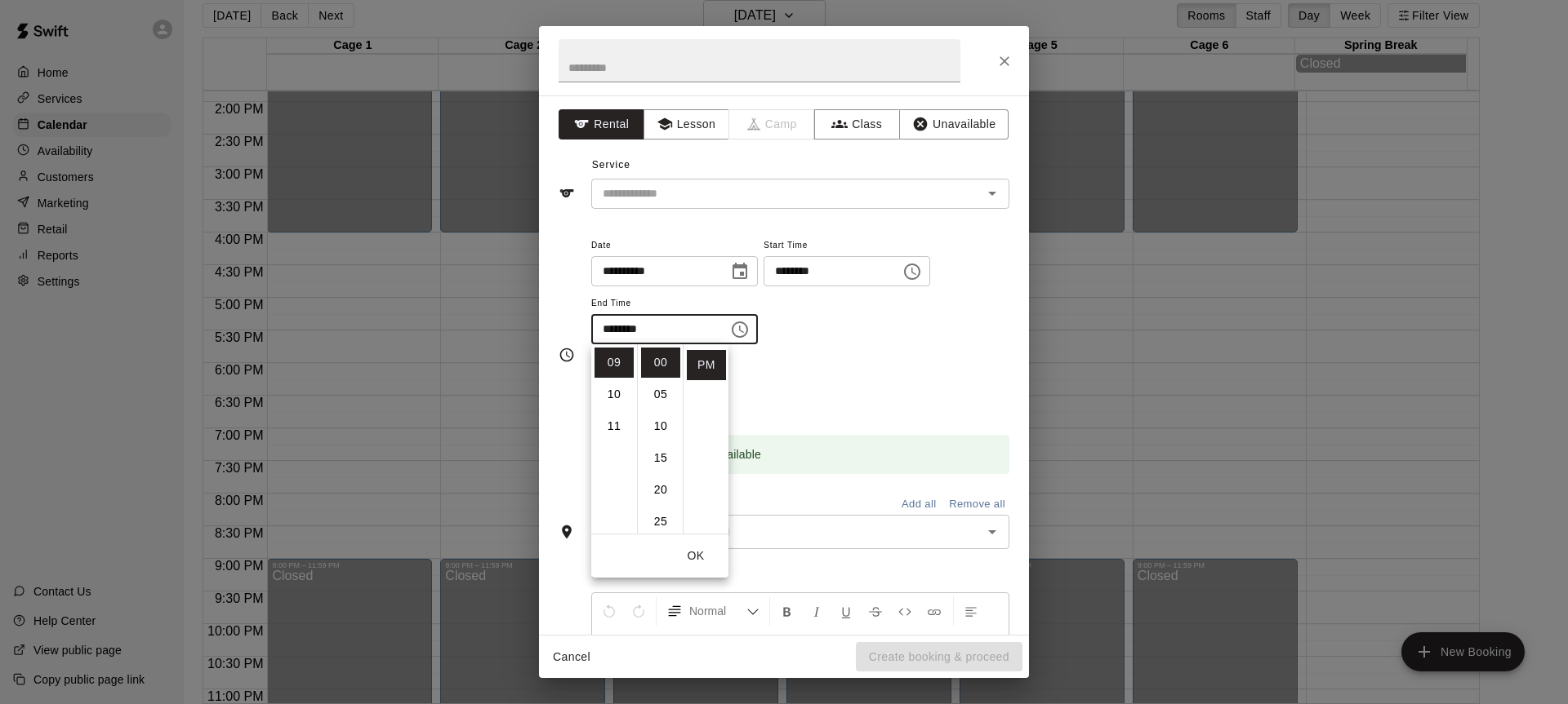
click at [737, 384] on div "Repeats No Yes" at bounding box center [801, 386] width 418 height 52
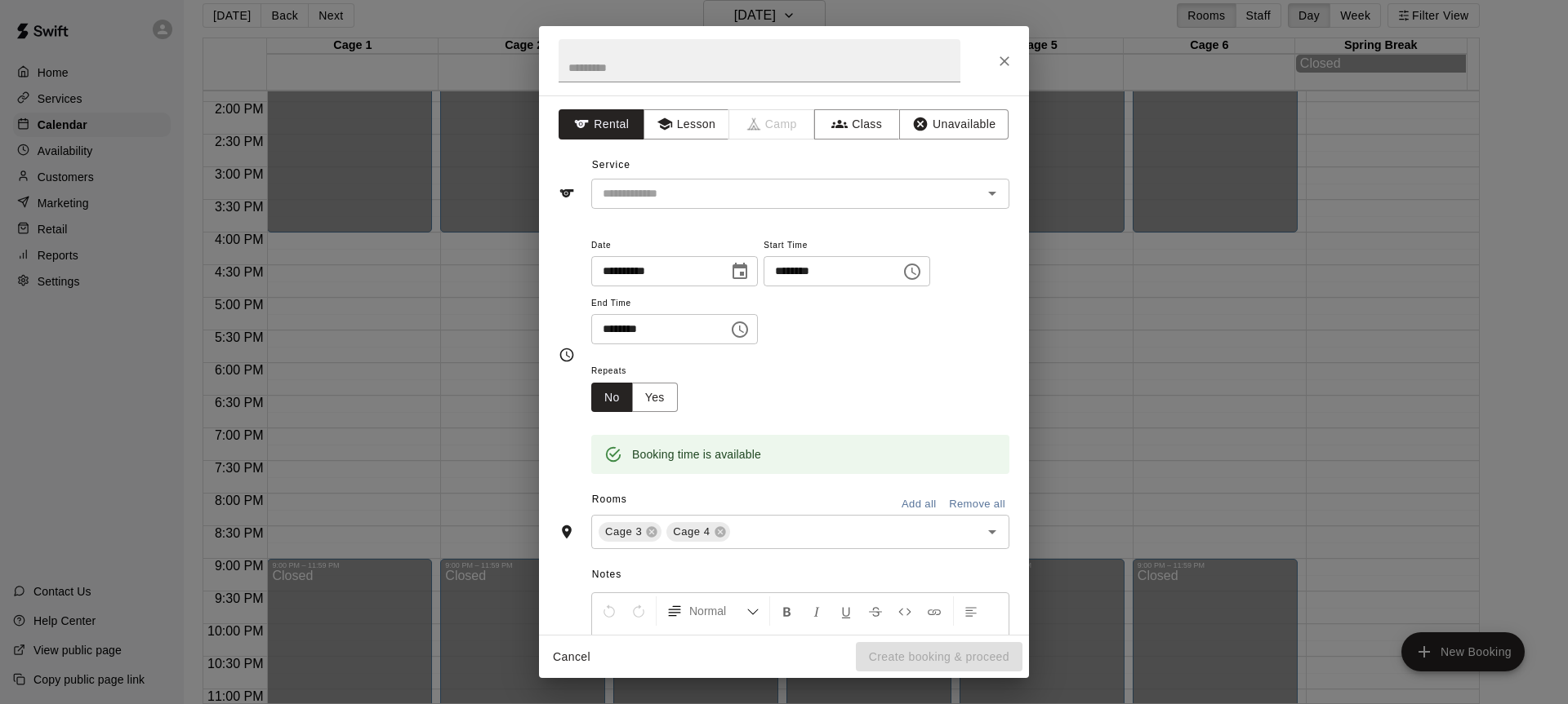
click at [800, 173] on div "Service ​" at bounding box center [783, 181] width 450 height 56
click at [917, 120] on button "Unavailable" at bounding box center [953, 123] width 109 height 30
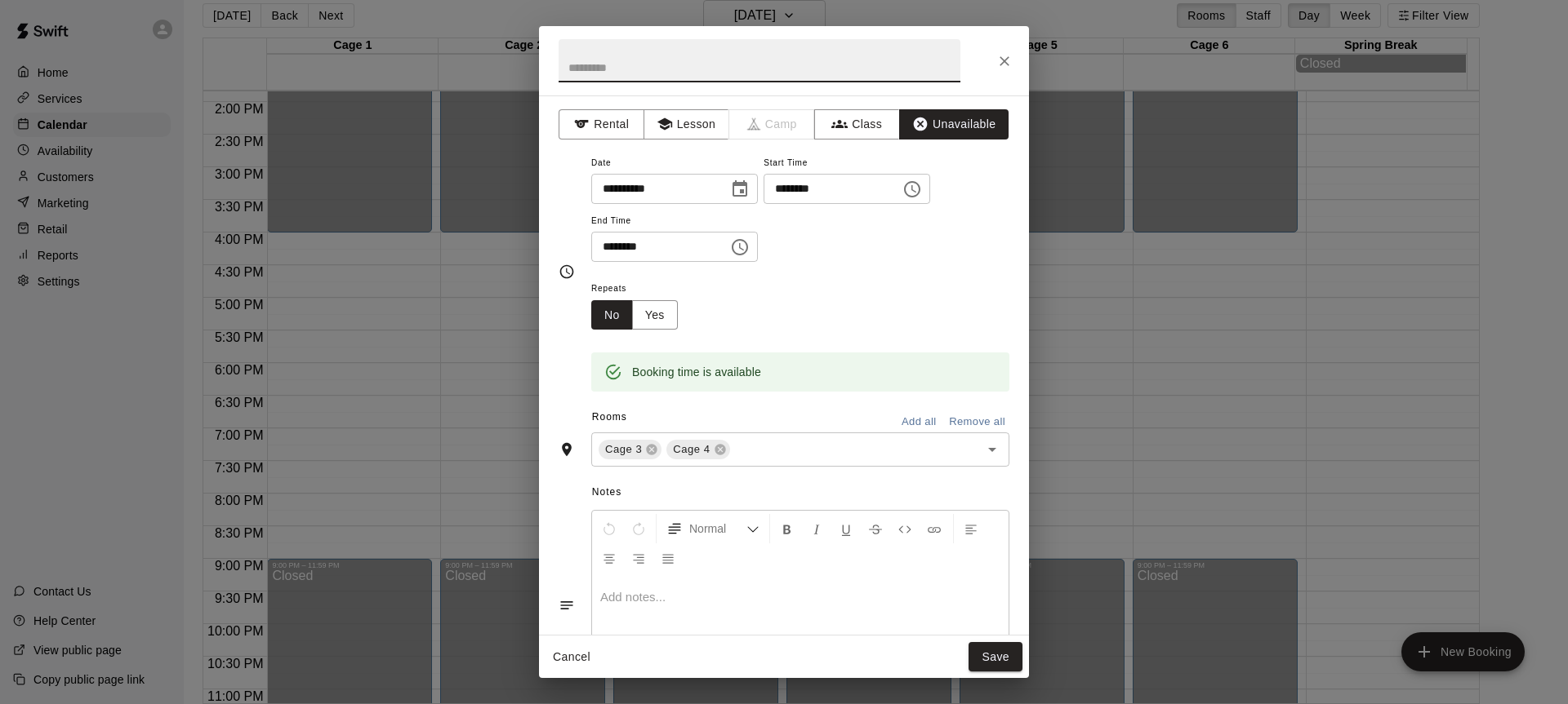
click at [699, 82] on input "text" at bounding box center [759, 60] width 402 height 43
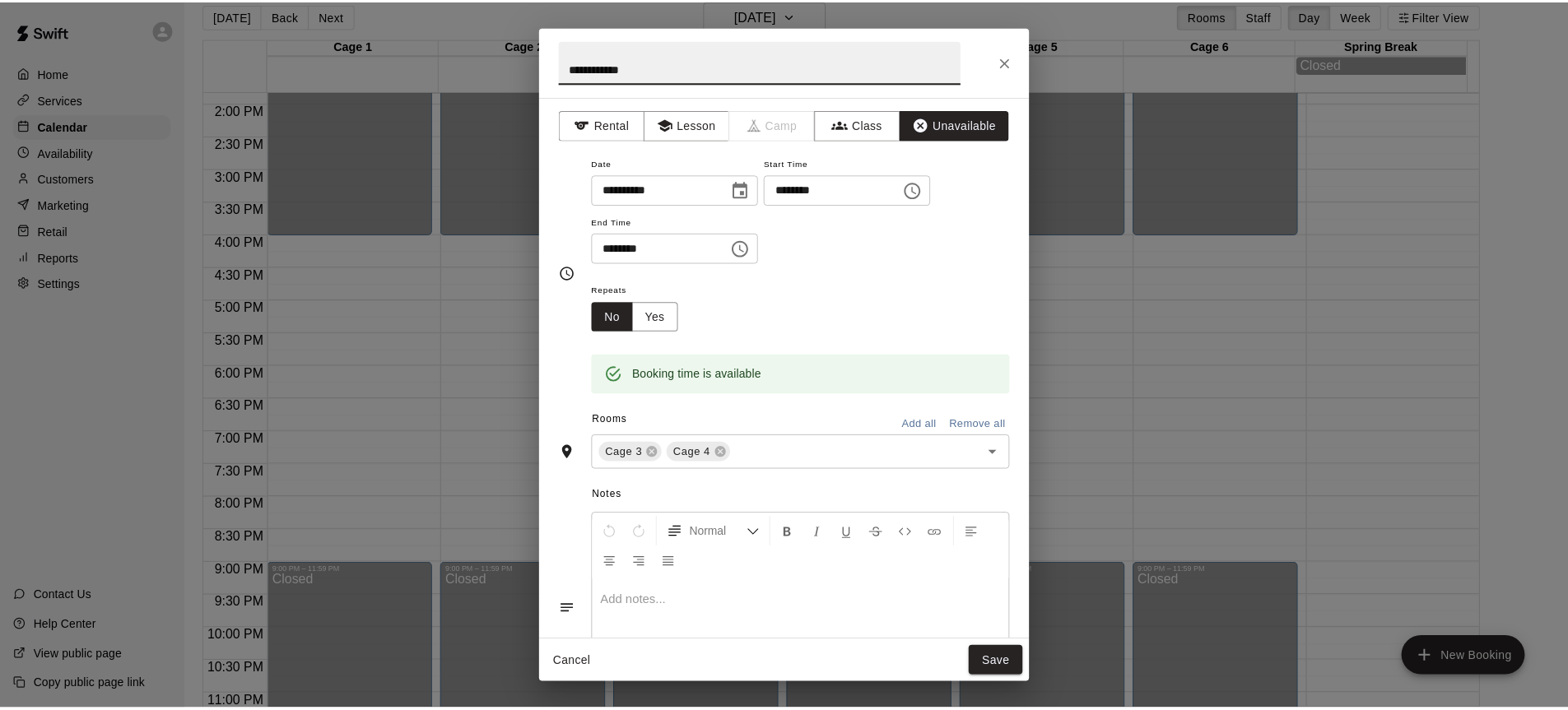
scroll to position [0, 0]
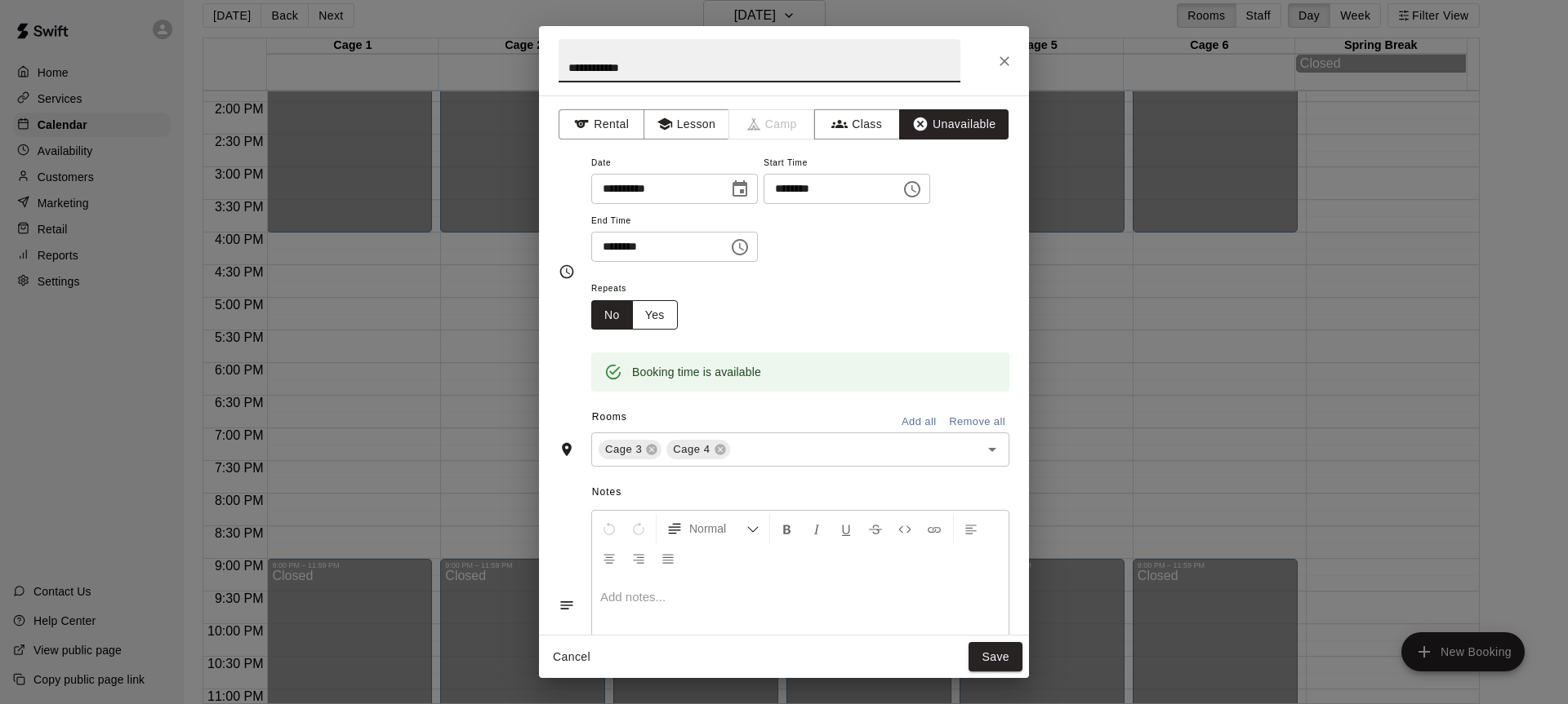
type input "**********"
click at [666, 323] on button "Yes" at bounding box center [655, 315] width 46 height 30
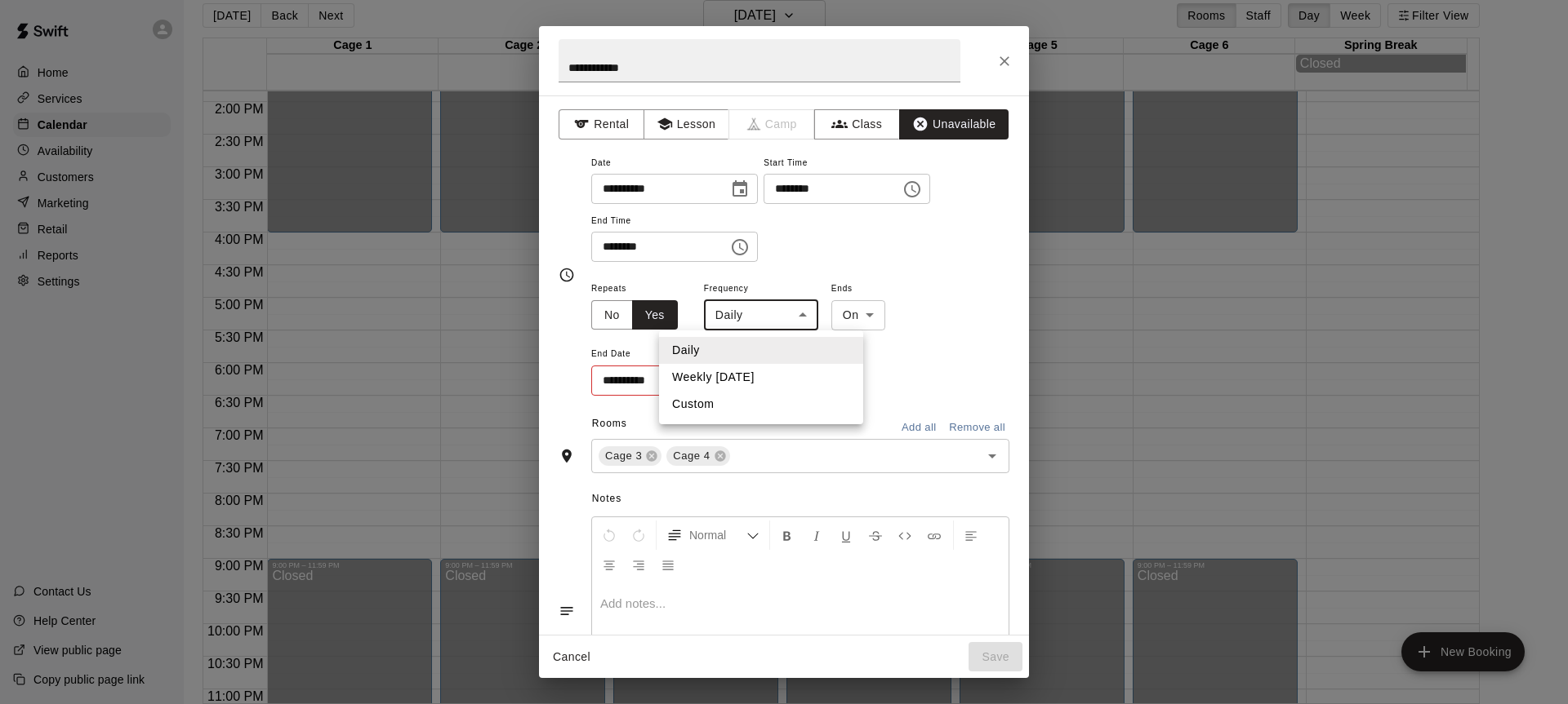
click at [745, 304] on body "Home Services Calendar Availability Customers Marketing Retail Reports Settings…" at bounding box center [784, 345] width 1568 height 730
click at [744, 385] on li "Weekly [DATE]" at bounding box center [761, 377] width 204 height 27
type input "******"
click at [887, 325] on body "Home Services Calendar Availability Customers Marketing Retail Reports Settings…" at bounding box center [784, 345] width 1568 height 730
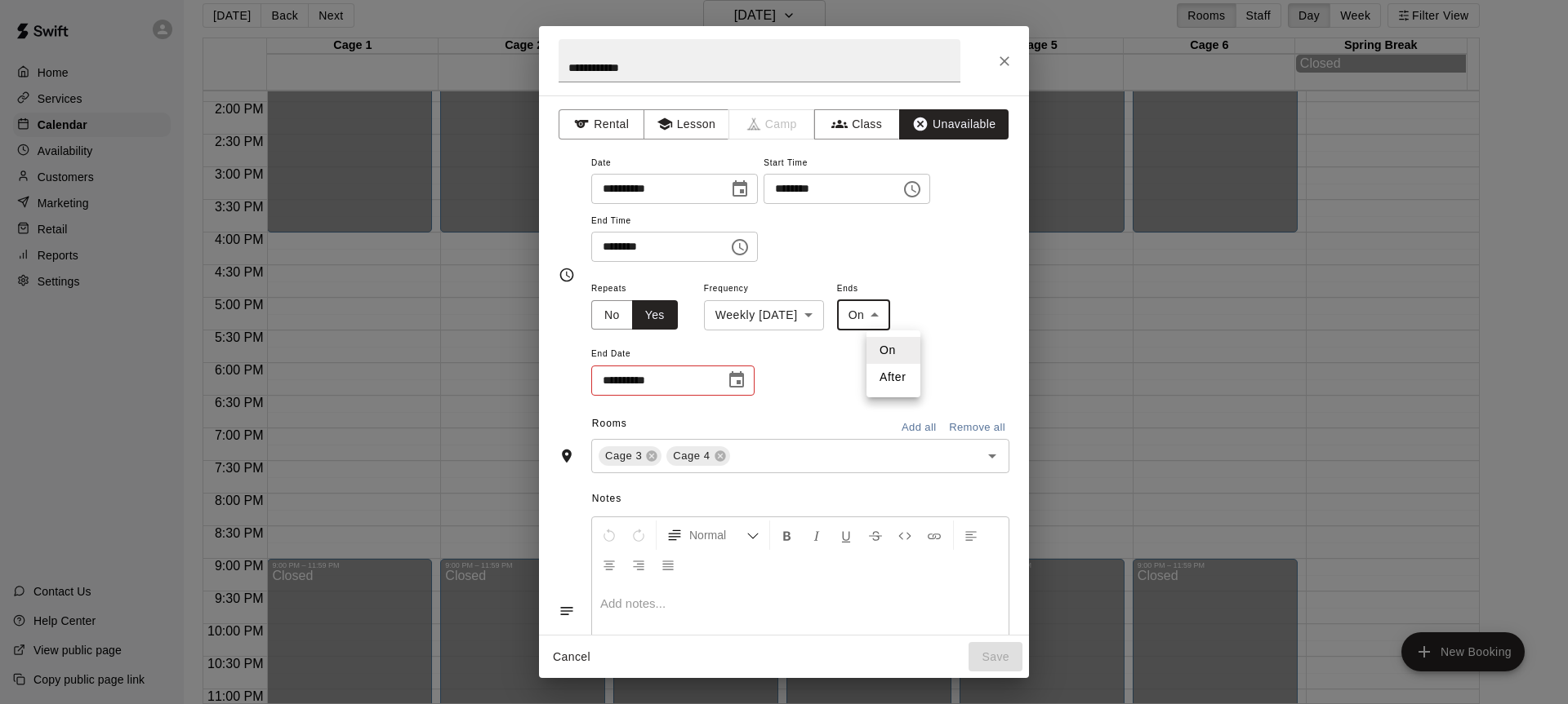
click at [740, 385] on div at bounding box center [784, 352] width 1568 height 704
click at [738, 382] on icon "Choose date" at bounding box center [736, 379] width 15 height 17
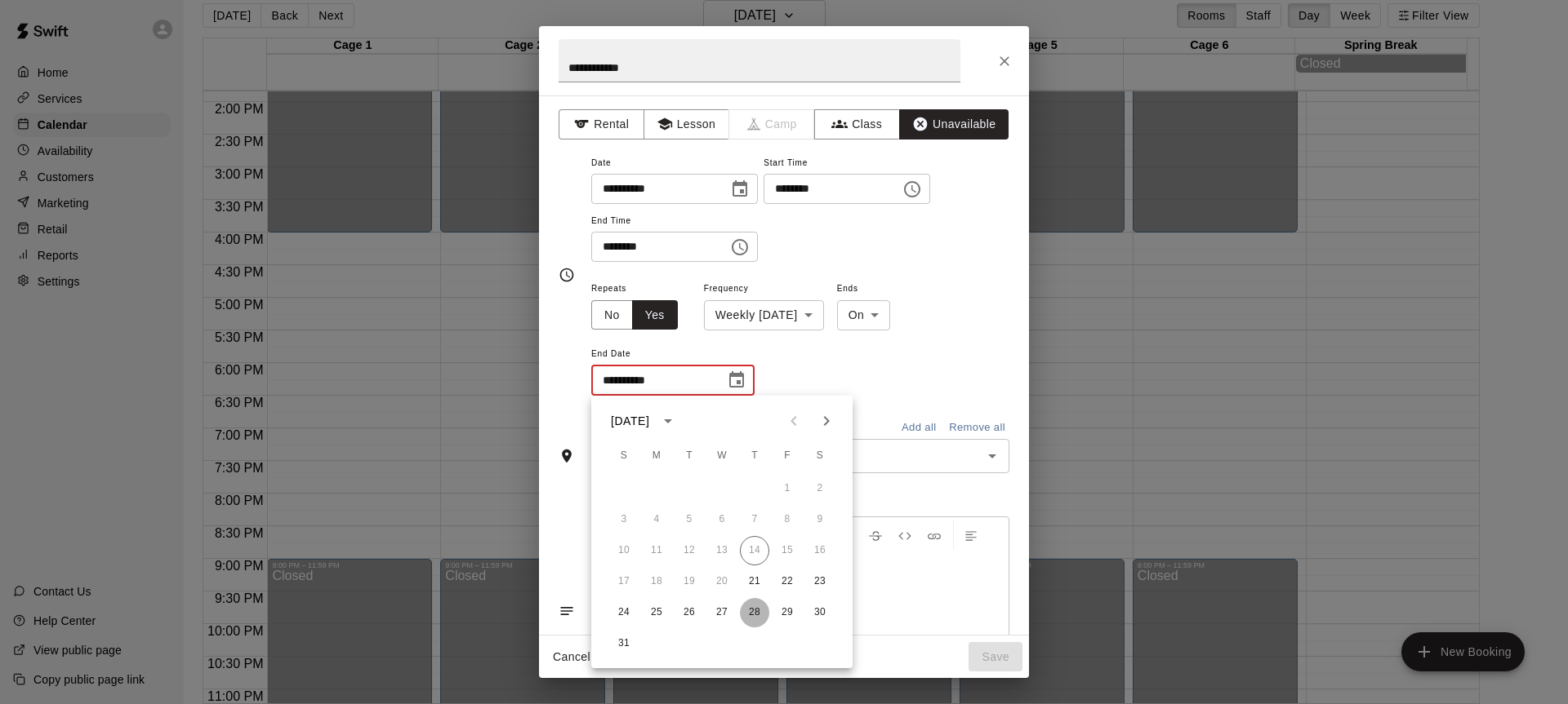
click at [758, 616] on button "28" at bounding box center [755, 613] width 29 height 29
type input "**********"
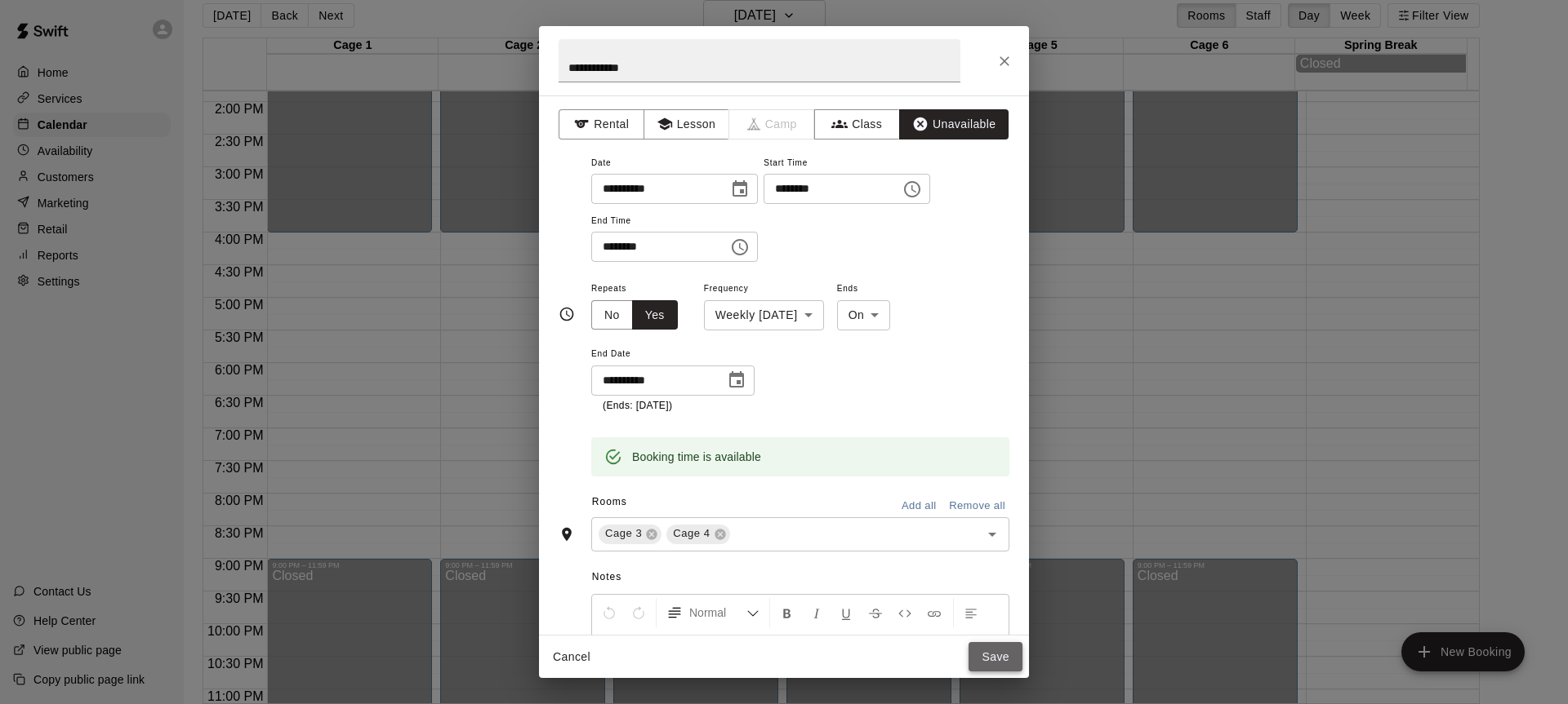
click at [984, 661] on button "Save" at bounding box center [995, 657] width 53 height 30
